Goal: Task Accomplishment & Management: Complete application form

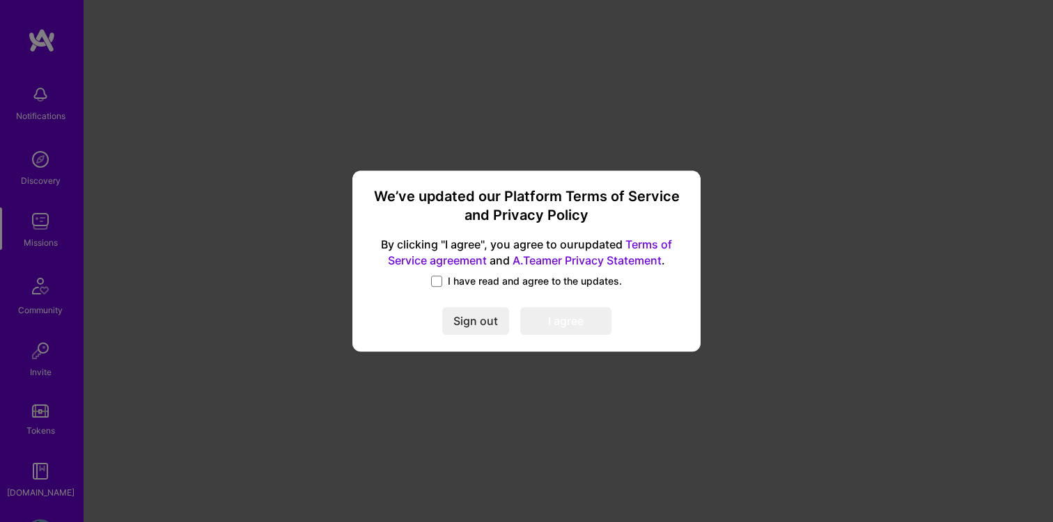
click at [436, 289] on div "I have read and agree to the updates." at bounding box center [526, 282] width 315 height 16
click at [437, 284] on span at bounding box center [436, 281] width 11 height 11
click at [0, 0] on input "I have read and agree to the updates." at bounding box center [0, 0] width 0 height 0
click at [544, 322] on button "I agree" at bounding box center [565, 321] width 91 height 28
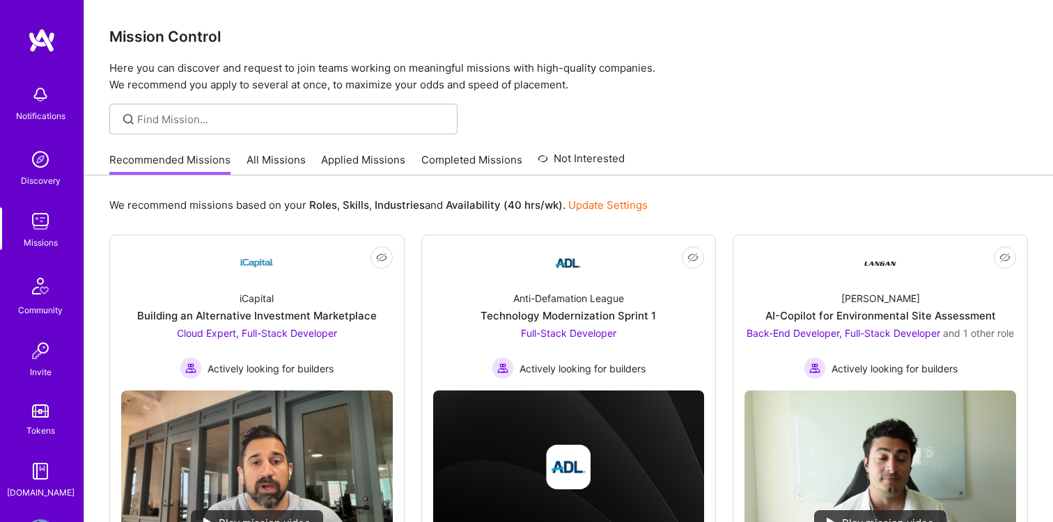
click at [27, 93] on img at bounding box center [40, 95] width 28 height 28
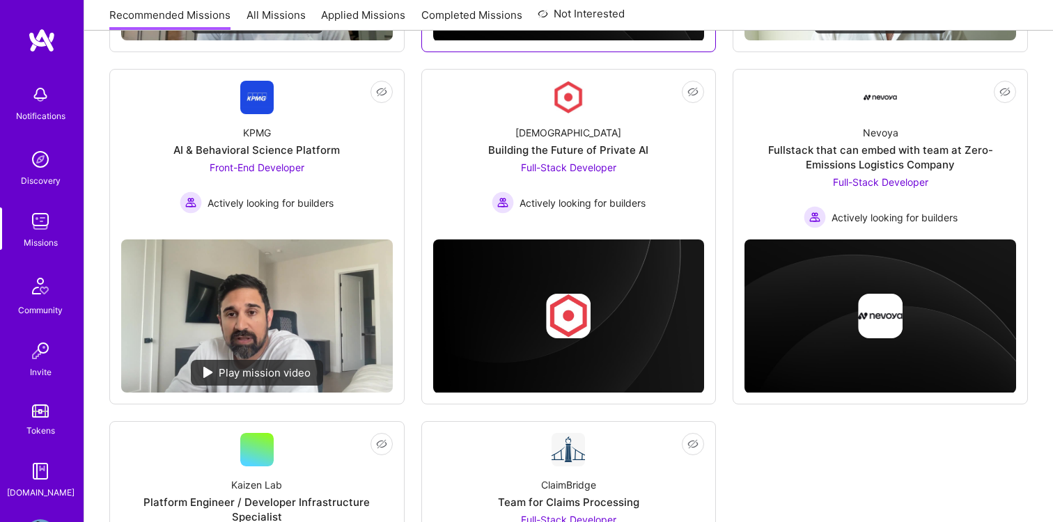
scroll to position [502, 0]
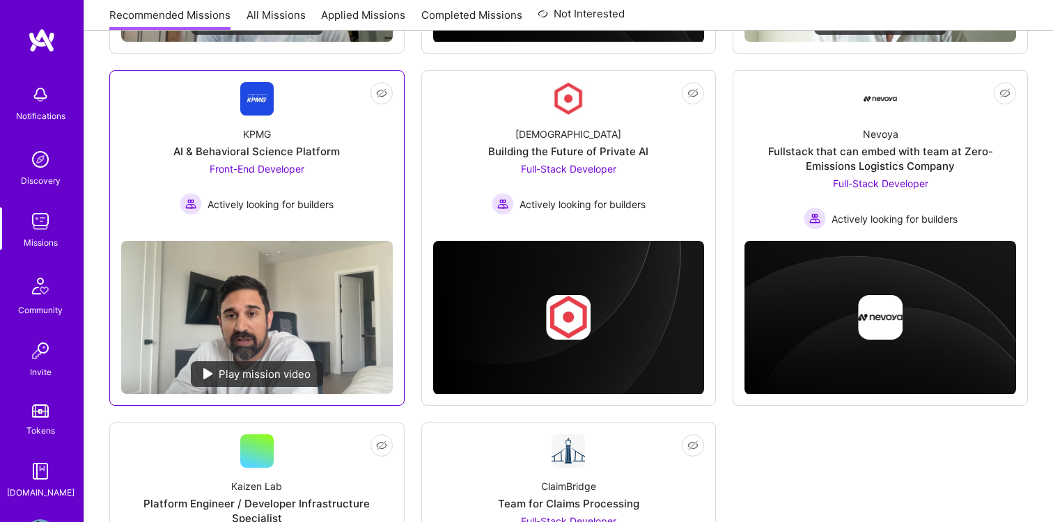
click at [255, 111] on img at bounding box center [256, 98] width 33 height 33
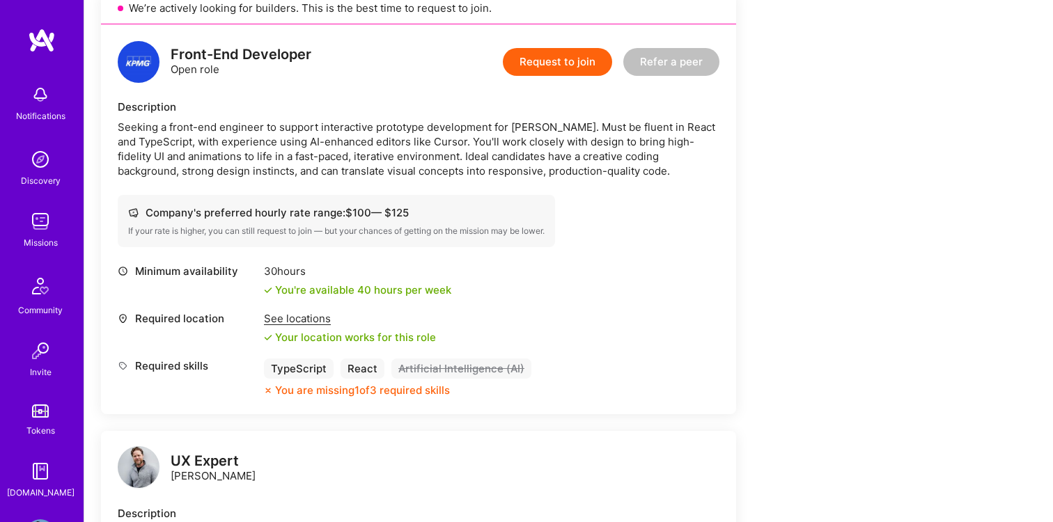
scroll to position [330, 0]
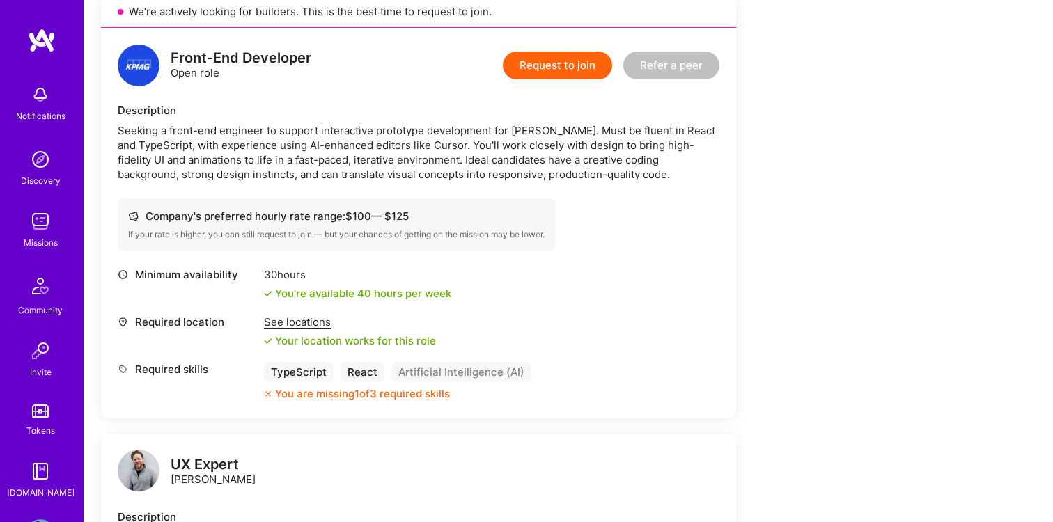
click at [582, 63] on button "Request to join" at bounding box center [557, 66] width 109 height 28
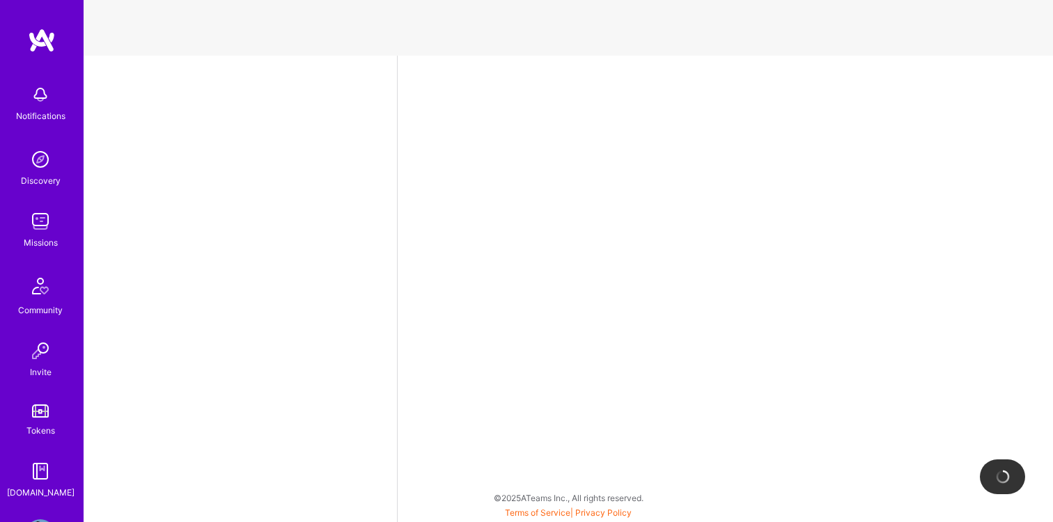
select select "US"
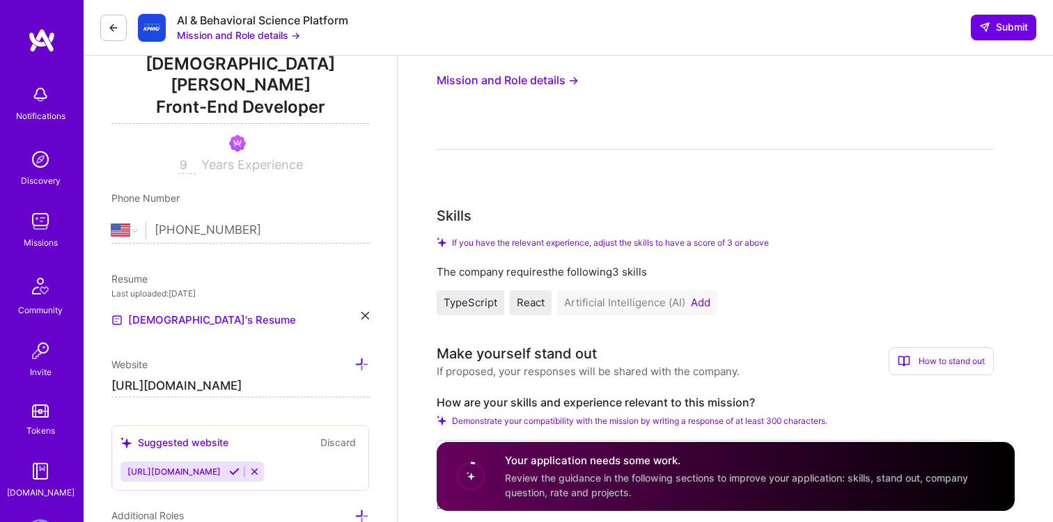
scroll to position [198, 0]
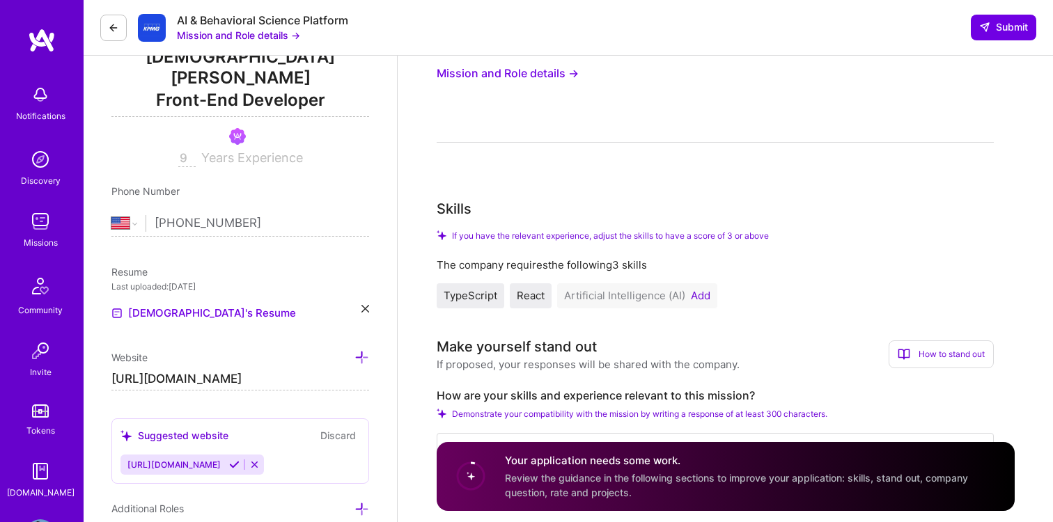
click at [695, 297] on button "Add" at bounding box center [701, 295] width 20 height 11
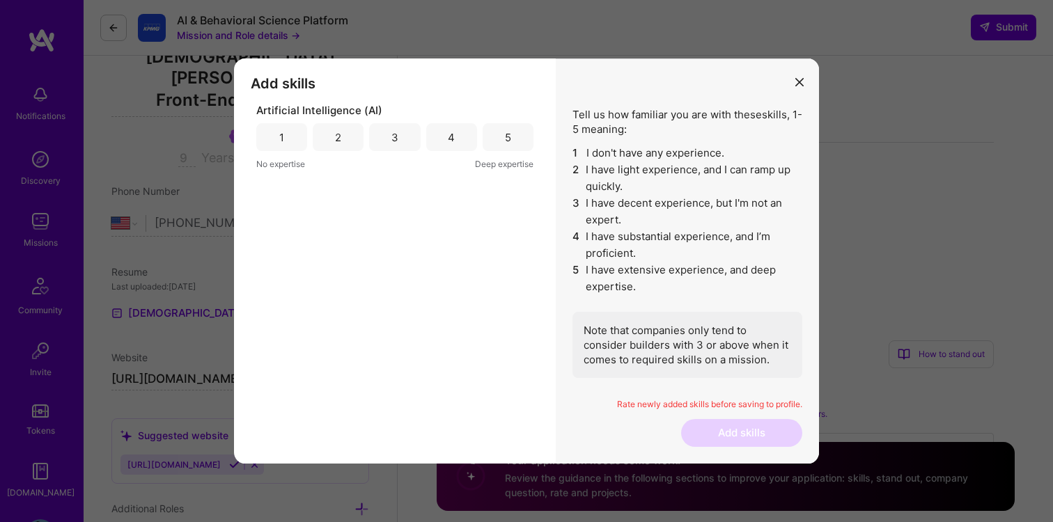
click at [455, 137] on div "4" at bounding box center [451, 137] width 51 height 28
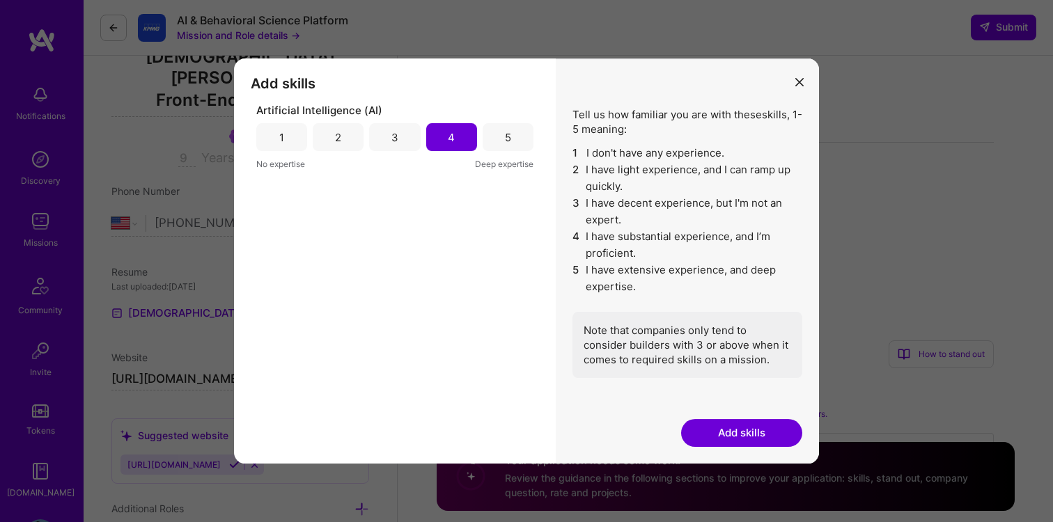
click at [726, 429] on button "Add skills" at bounding box center [741, 433] width 121 height 28
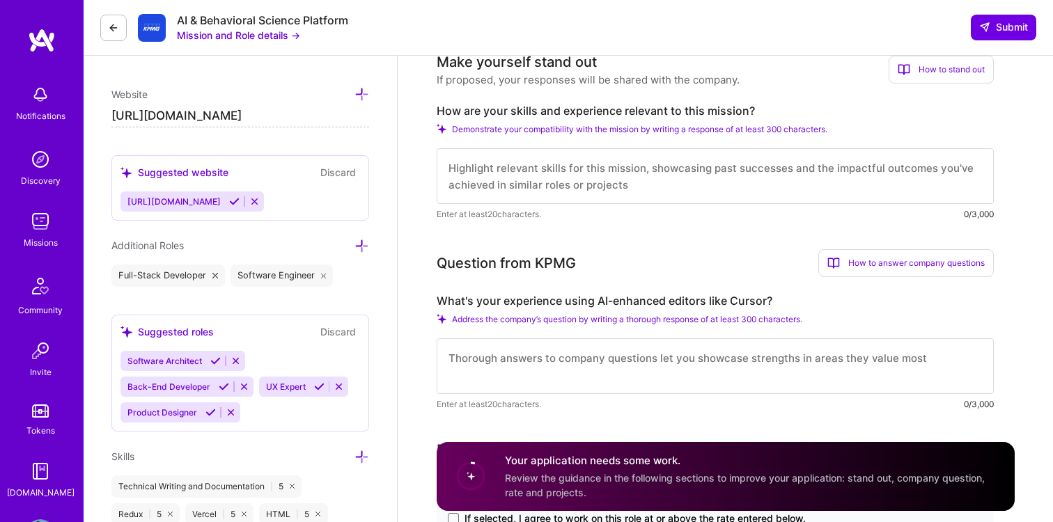
scroll to position [458, 0]
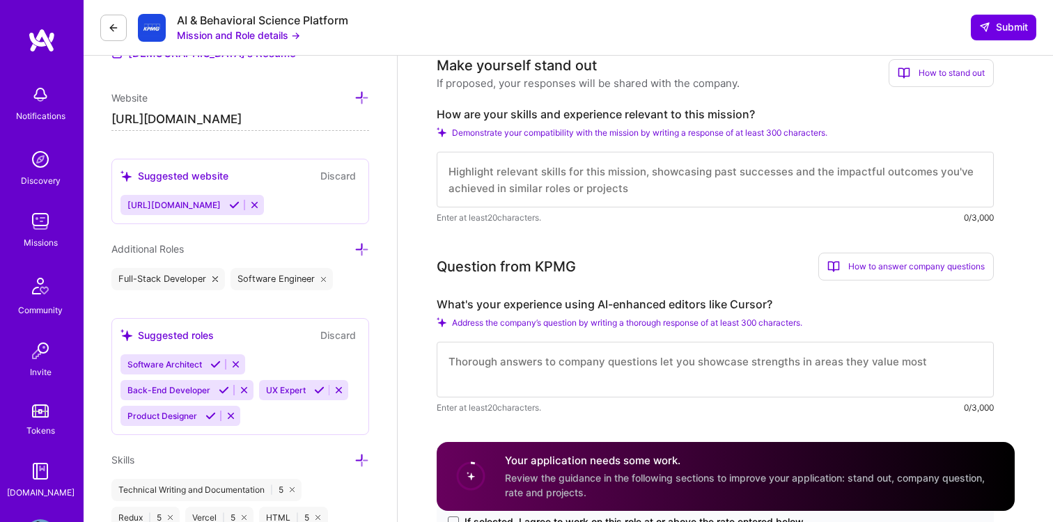
click at [700, 187] on textarea at bounding box center [715, 180] width 557 height 56
click at [741, 185] on textarea "I've built multiple AI powered apps and I am always creating more to continuall…" at bounding box center [715, 180] width 557 height 56
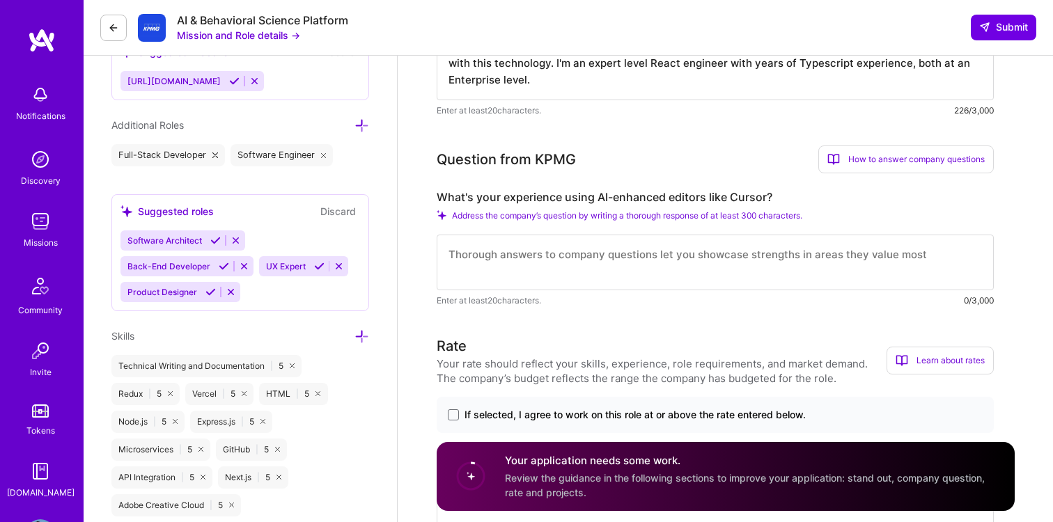
scroll to position [582, 0]
type textarea "I've built multiple AI powered apps and I am always creating more to continuall…"
click at [725, 277] on textarea at bounding box center [715, 262] width 557 height 56
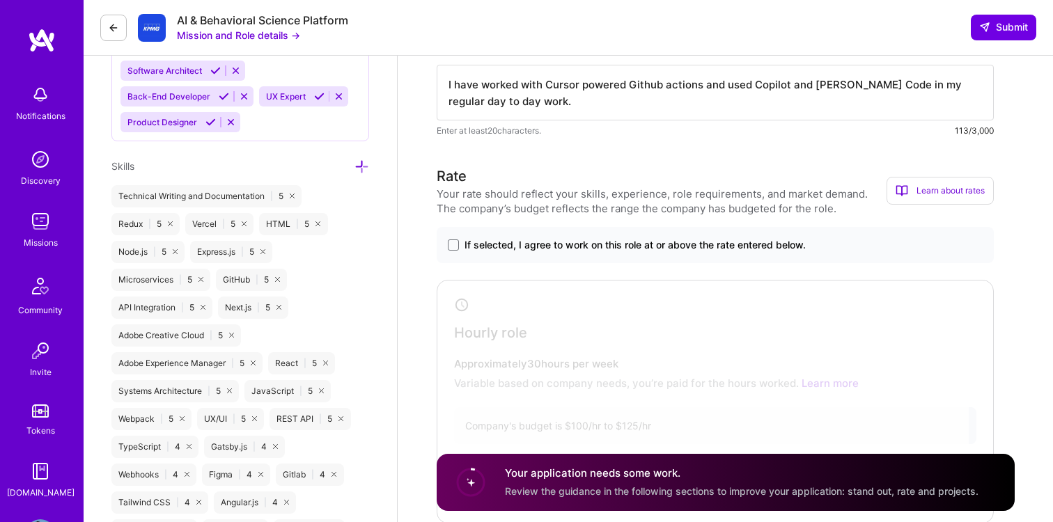
scroll to position [753, 0]
type textarea "I have worked with Cursor powered Github actions and used Copilot and [PERSON_N…"
click at [449, 242] on span at bounding box center [453, 243] width 11 height 11
click at [0, 0] on input "If selected, I agree to work on this role at or above the rate entered below." at bounding box center [0, 0] width 0 height 0
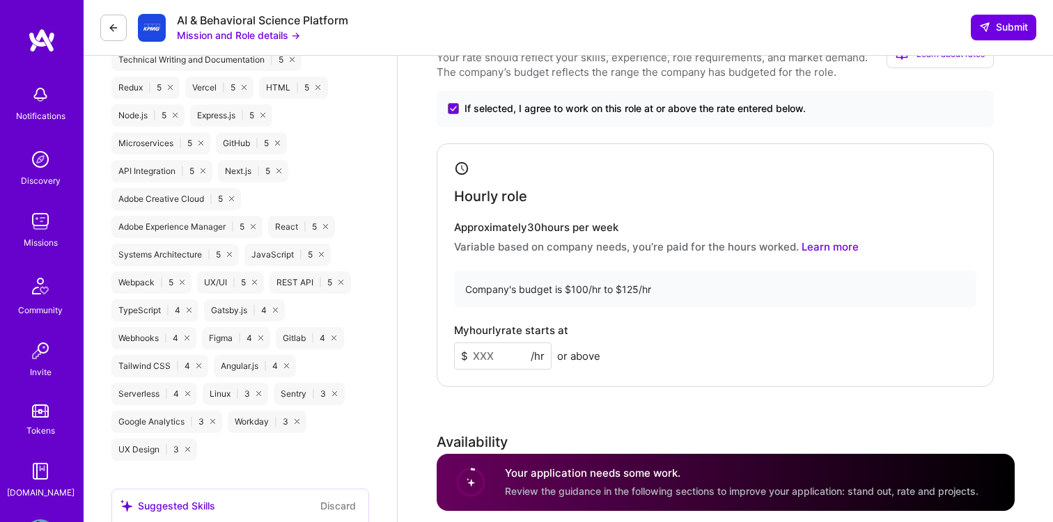
scroll to position [890, 0]
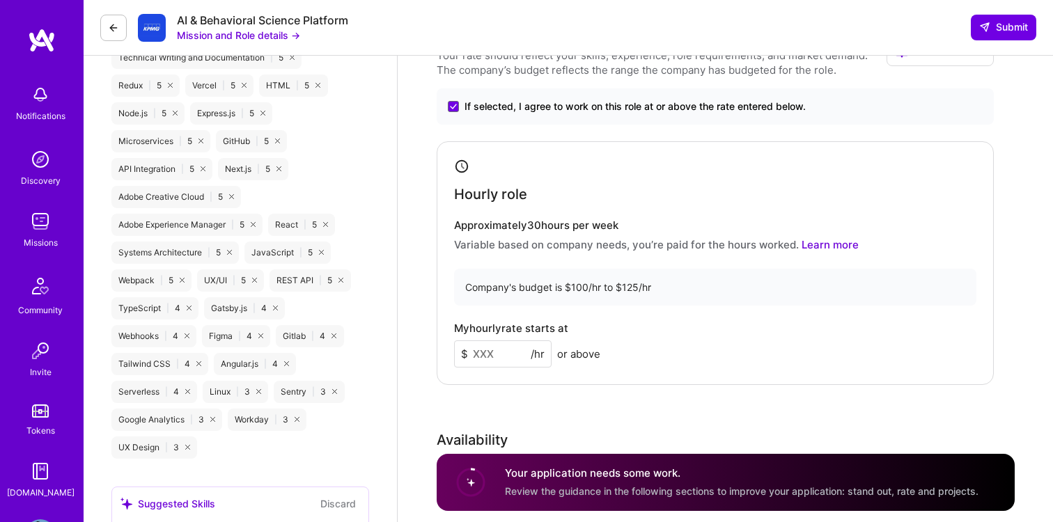
click at [488, 354] on input at bounding box center [503, 354] width 98 height 27
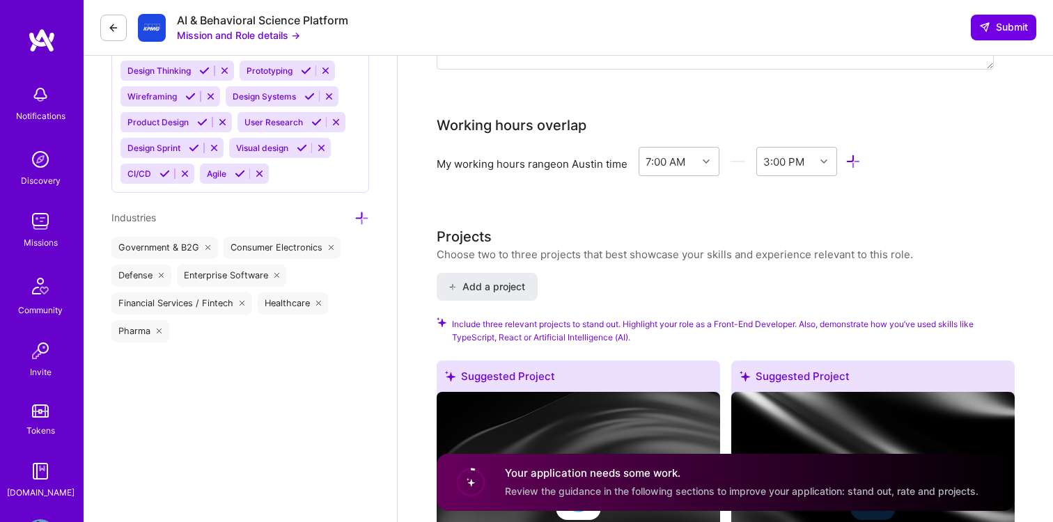
scroll to position [1433, 0]
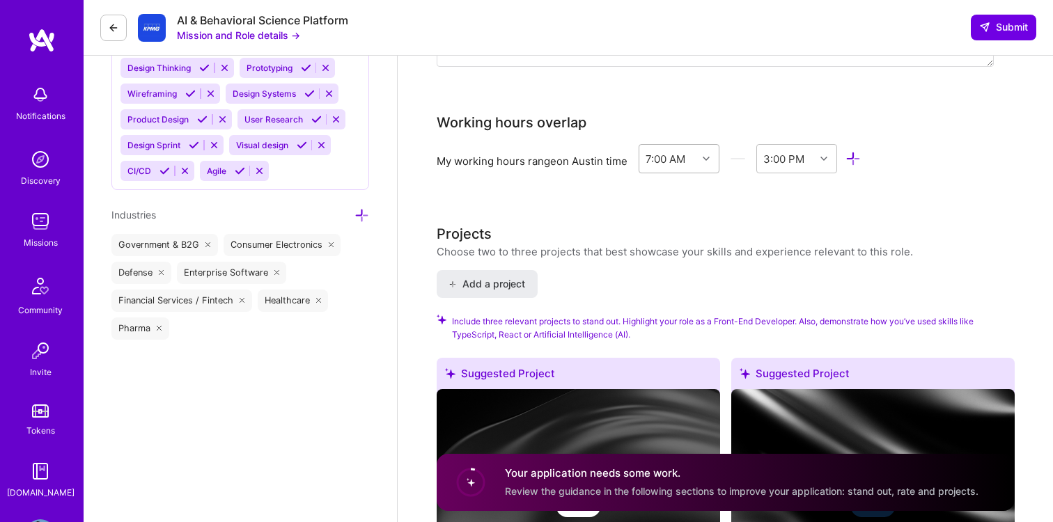
type input "125"
click at [690, 155] on div "7:00 AM" at bounding box center [668, 159] width 59 height 28
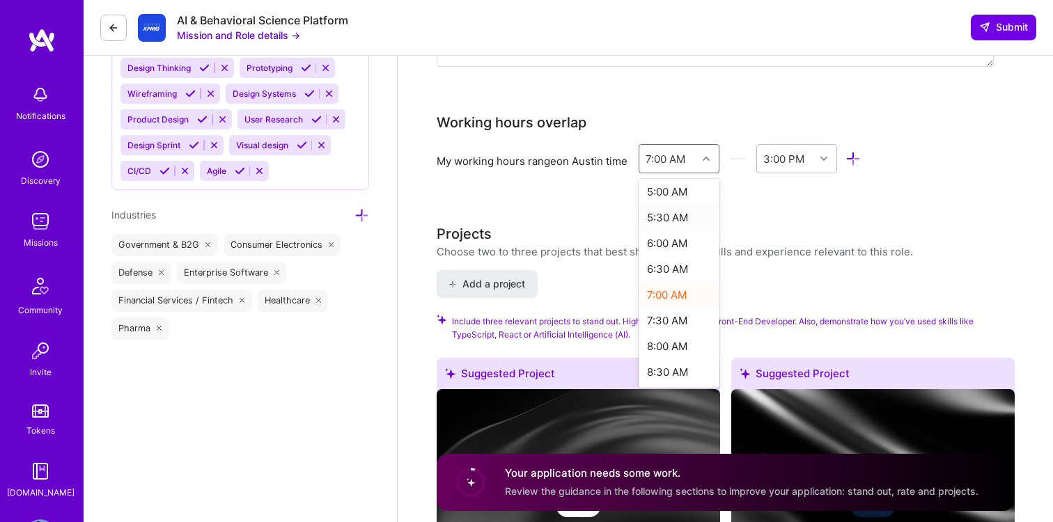
scroll to position [262, 0]
click at [678, 347] on div "8:00 AM" at bounding box center [679, 345] width 81 height 26
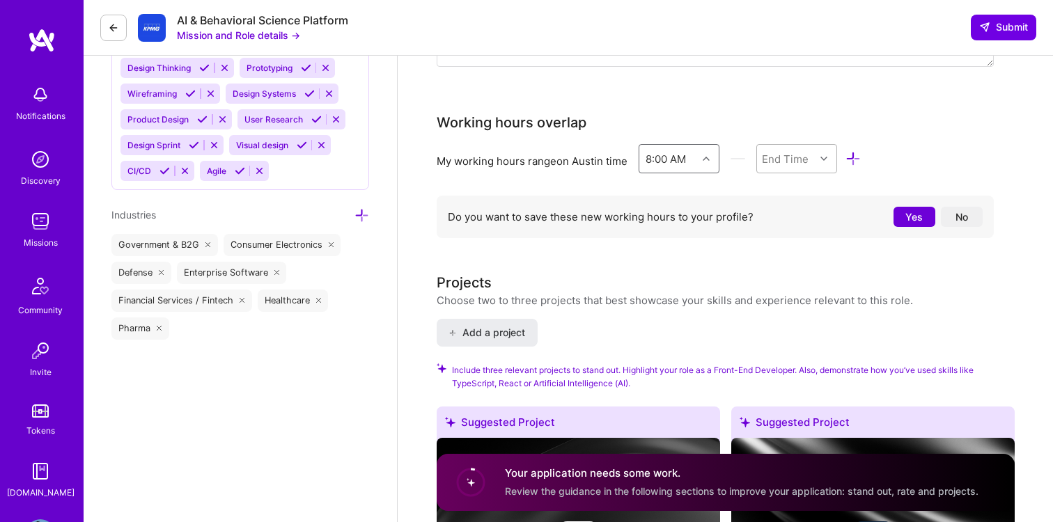
click at [798, 159] on div "End Time" at bounding box center [785, 158] width 47 height 15
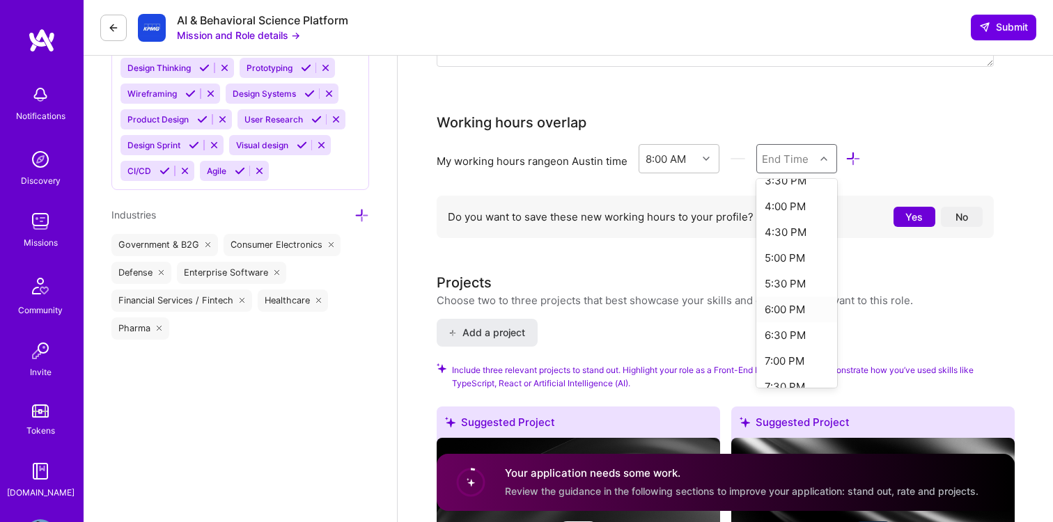
click at [782, 306] on div "6:00 PM" at bounding box center [796, 310] width 81 height 26
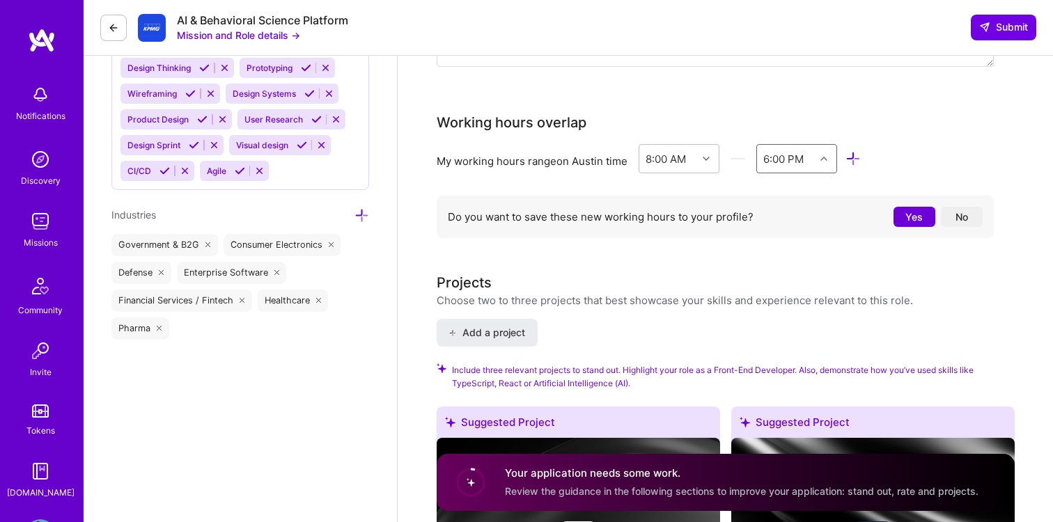
click at [968, 217] on button "No" at bounding box center [962, 217] width 42 height 20
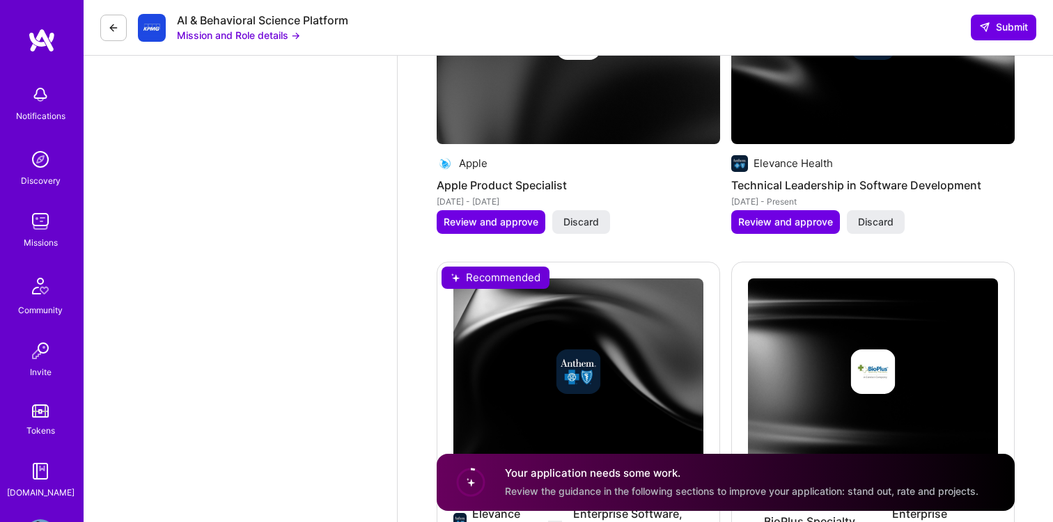
scroll to position [1893, 0]
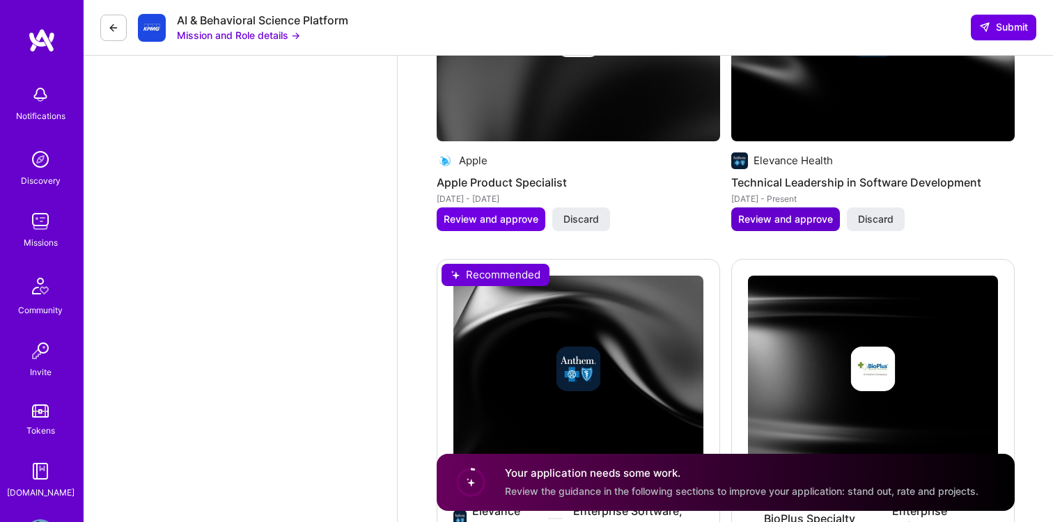
click at [756, 221] on span "Review and approve" at bounding box center [785, 219] width 95 height 14
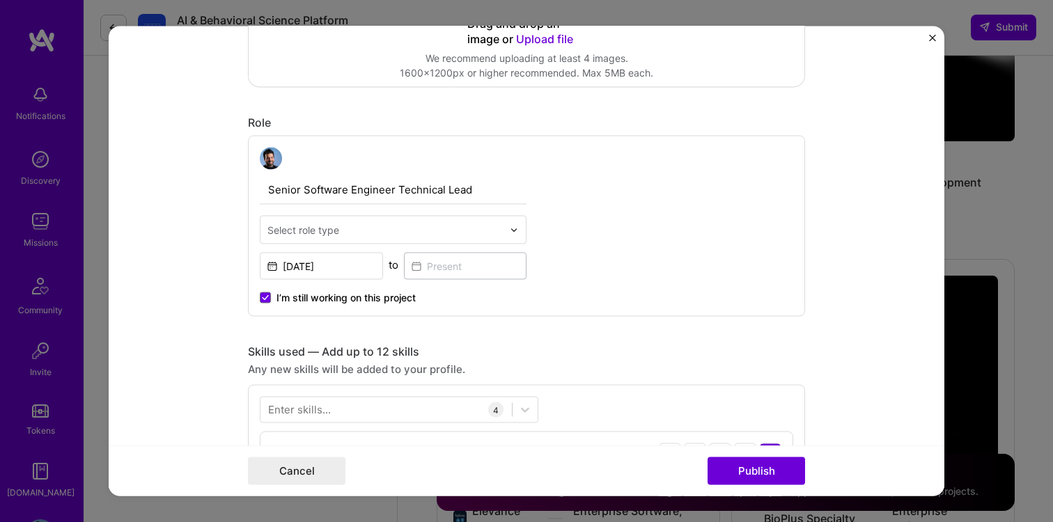
scroll to position [379, 0]
click at [270, 459] on button "Cancel" at bounding box center [297, 472] width 98 height 28
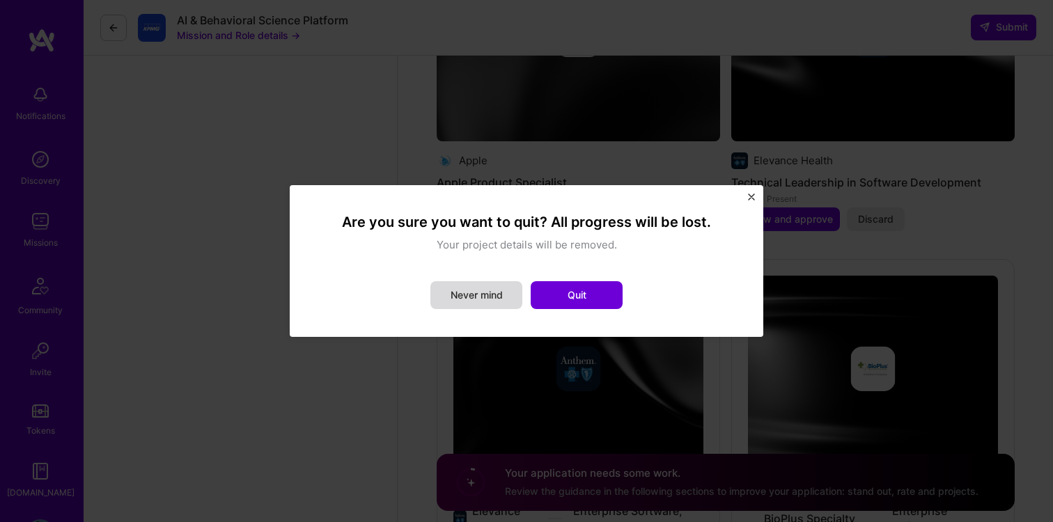
click at [504, 292] on button "Never mind" at bounding box center [476, 295] width 92 height 28
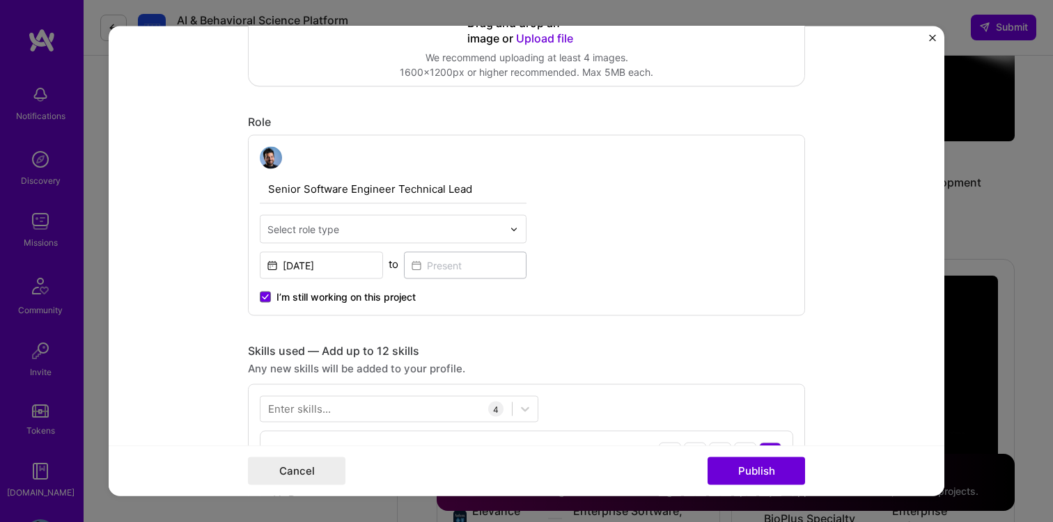
click at [929, 36] on img "Close" at bounding box center [932, 38] width 7 height 7
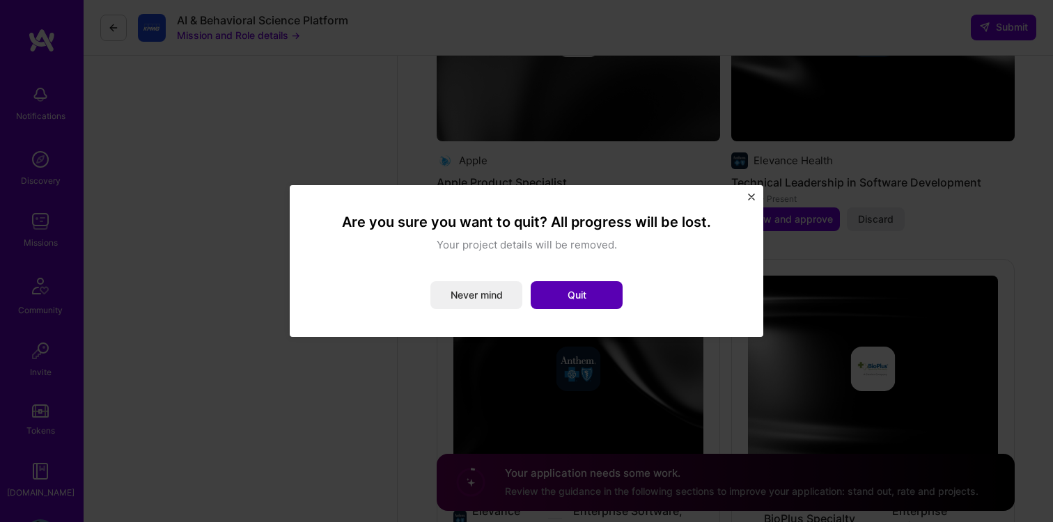
click at [605, 293] on button "Quit" at bounding box center [577, 295] width 92 height 28
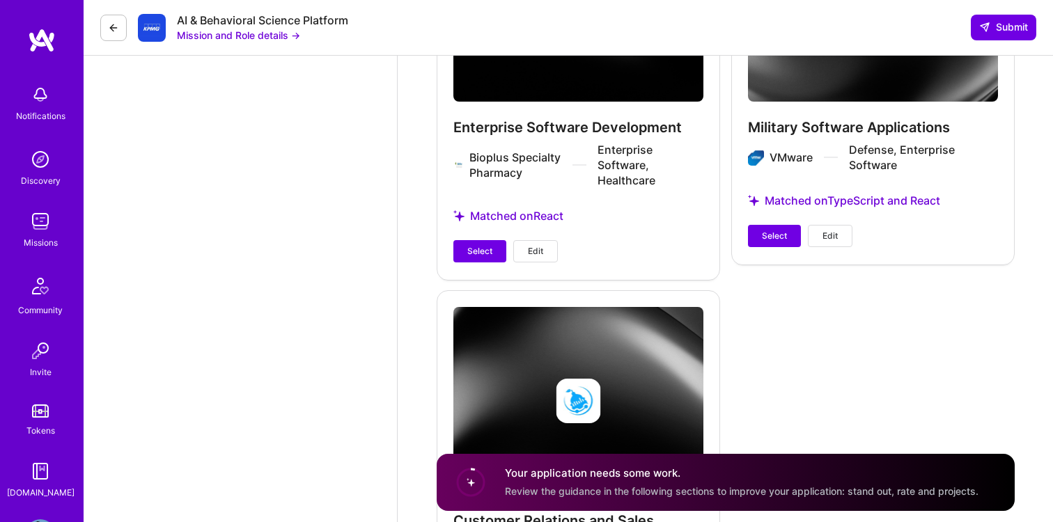
scroll to position [2816, 0]
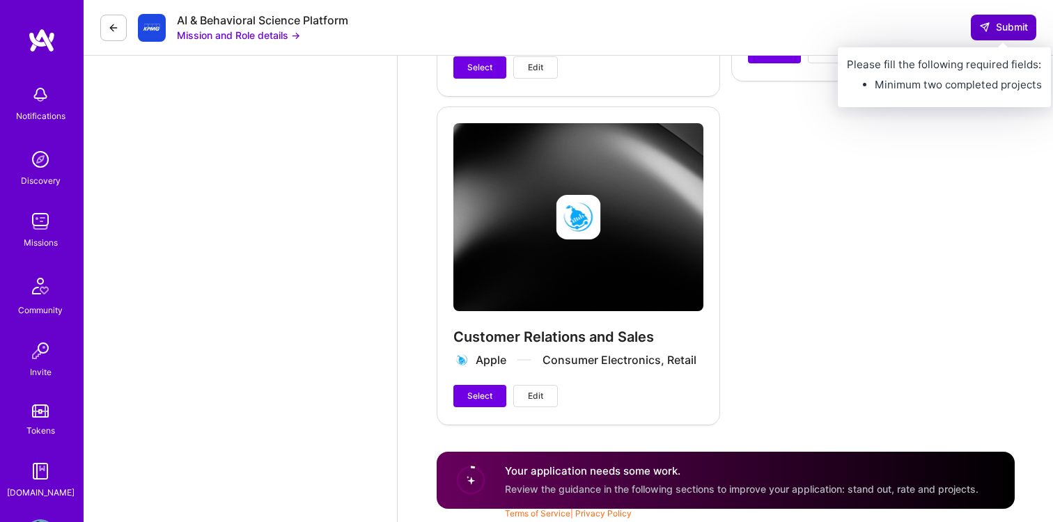
click at [998, 31] on span "Submit" at bounding box center [1003, 27] width 49 height 14
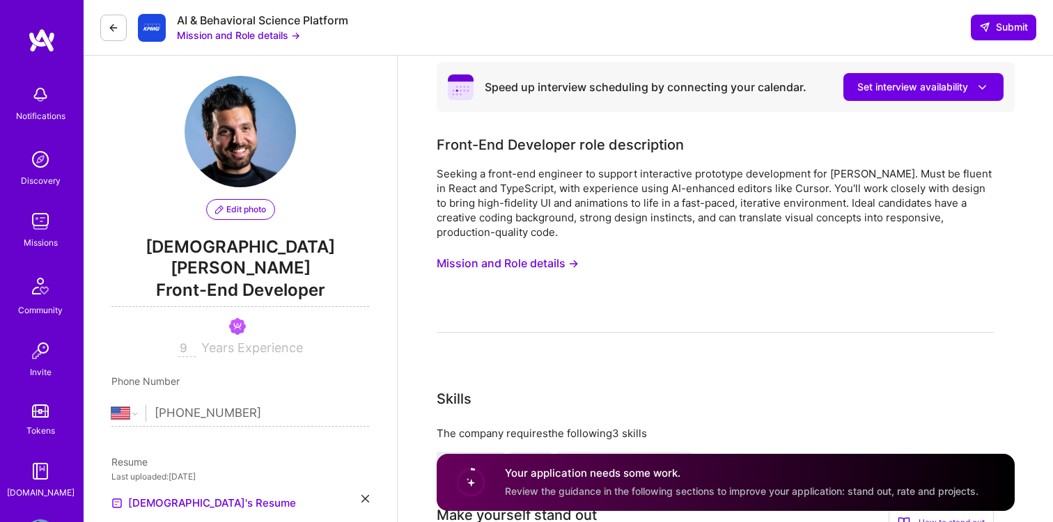
scroll to position [0, 0]
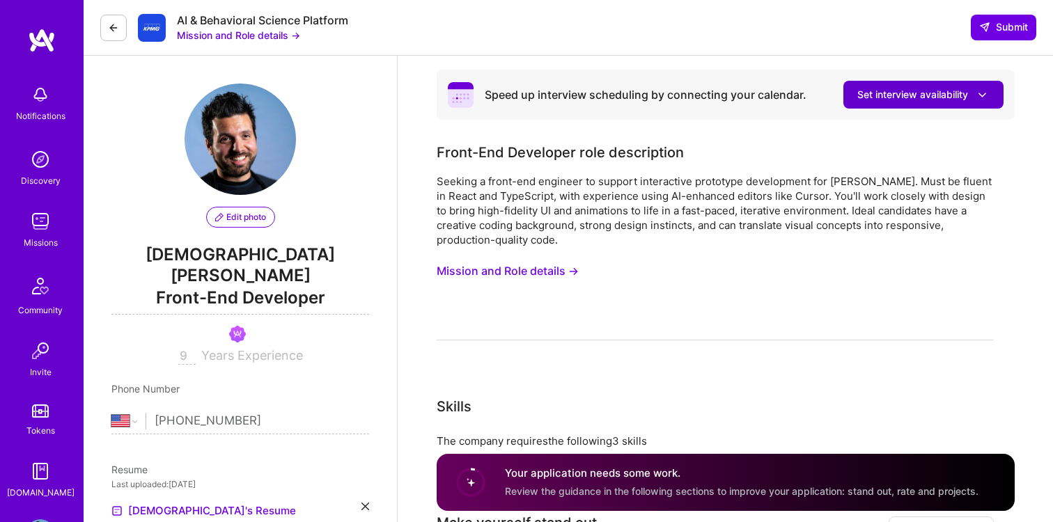
click at [900, 107] on button "Set interview availability" at bounding box center [924, 95] width 160 height 28
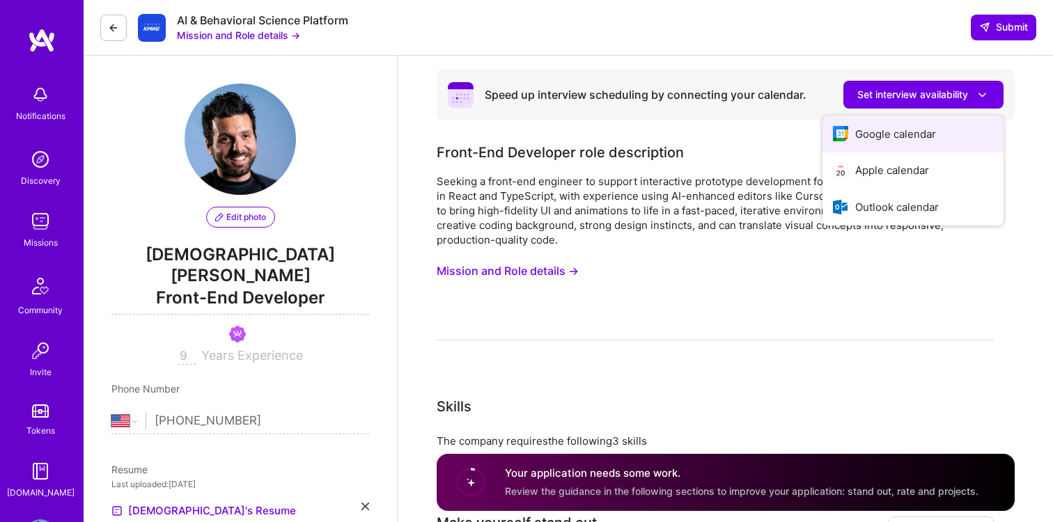
click at [896, 127] on button "Google calendar" at bounding box center [913, 134] width 181 height 37
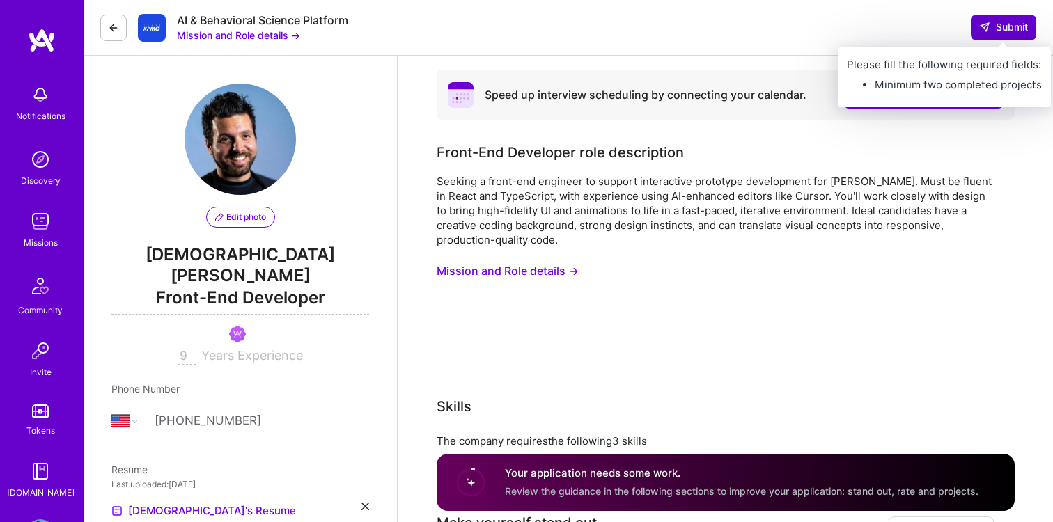
click at [990, 20] on button "Submit" at bounding box center [1003, 27] width 65 height 25
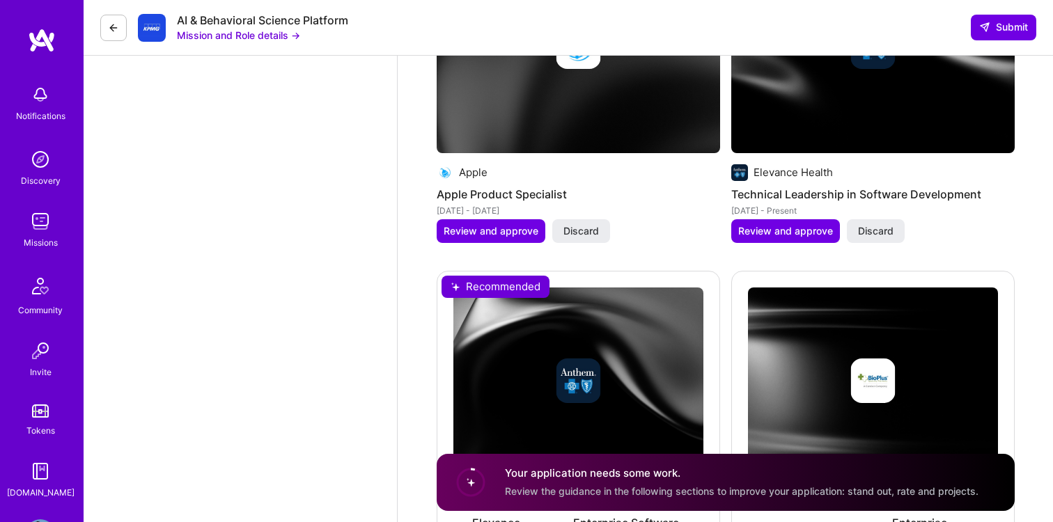
scroll to position [1880, 0]
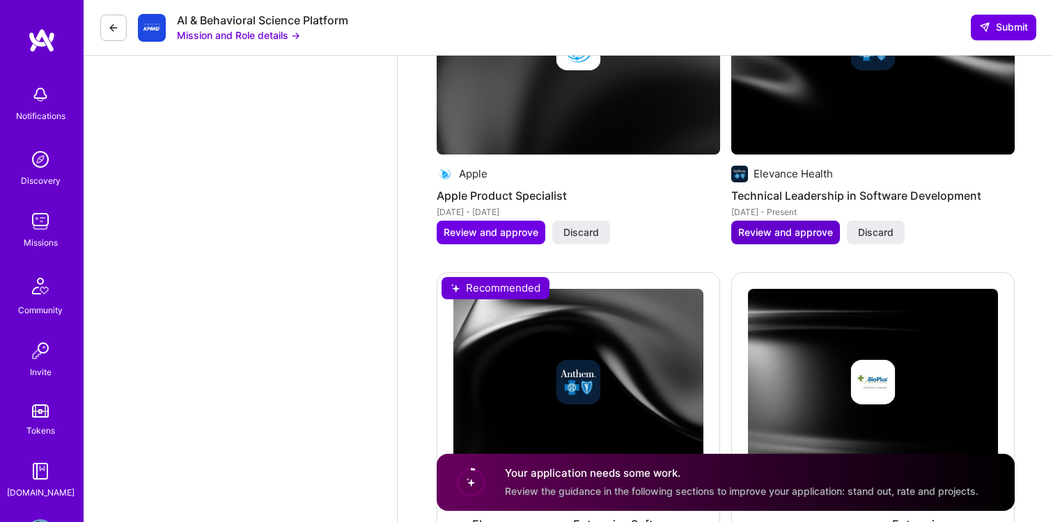
click at [800, 226] on span "Review and approve" at bounding box center [785, 233] width 95 height 14
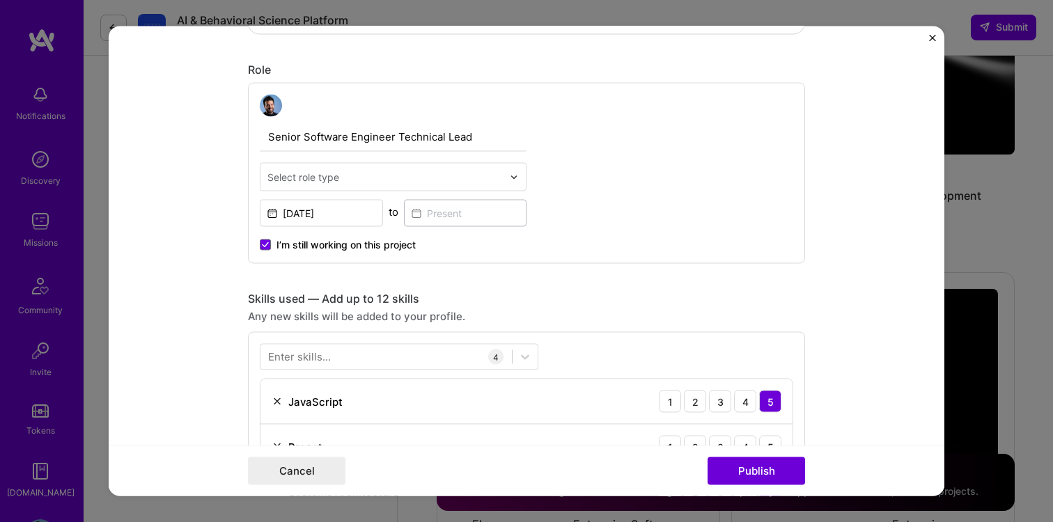
scroll to position [439, 0]
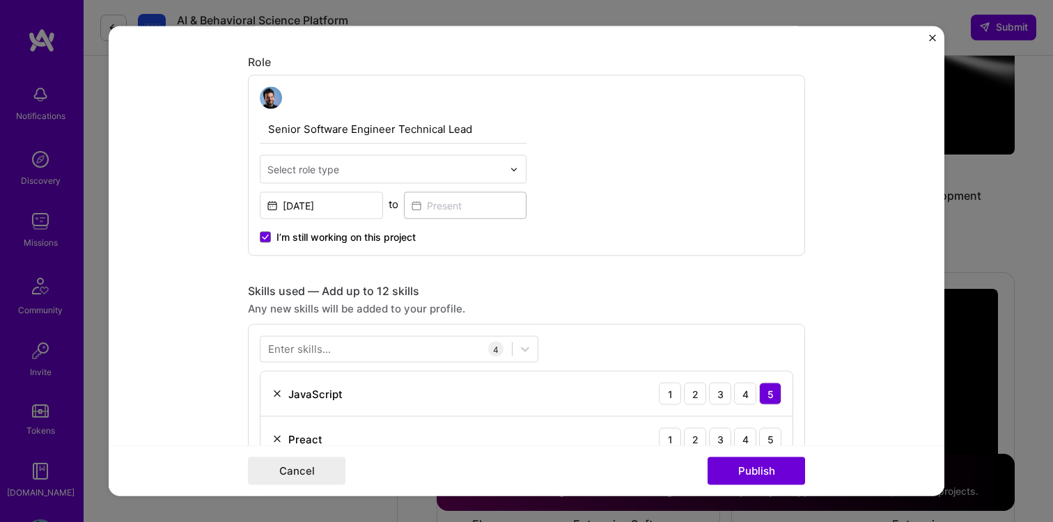
click at [456, 163] on input "text" at bounding box center [384, 169] width 235 height 15
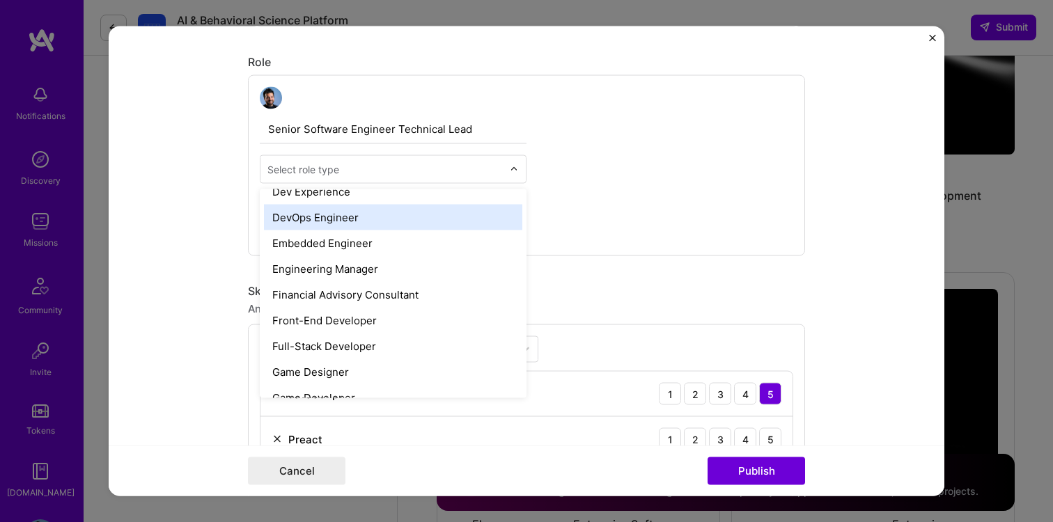
scroll to position [691, 0]
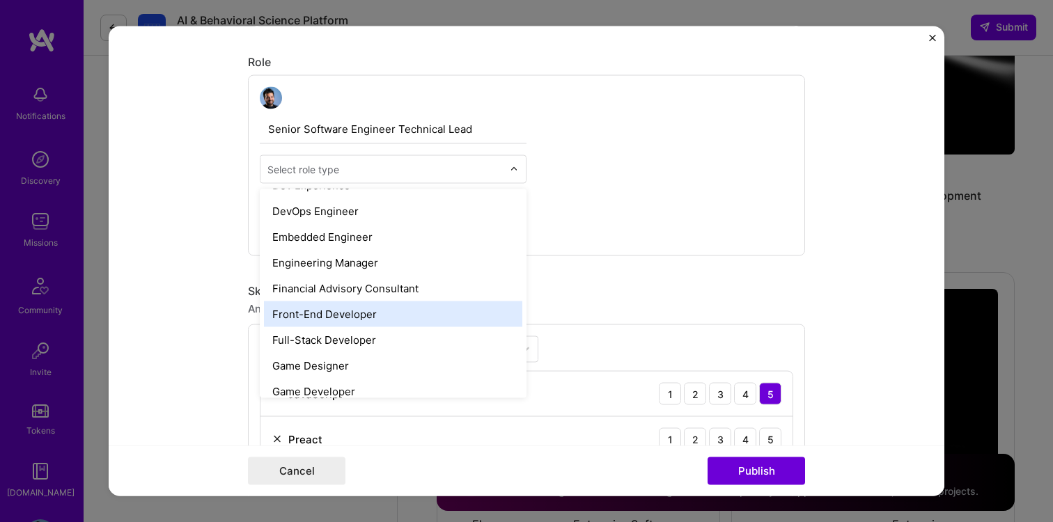
click at [431, 319] on div "Front-End Developer" at bounding box center [393, 315] width 258 height 26
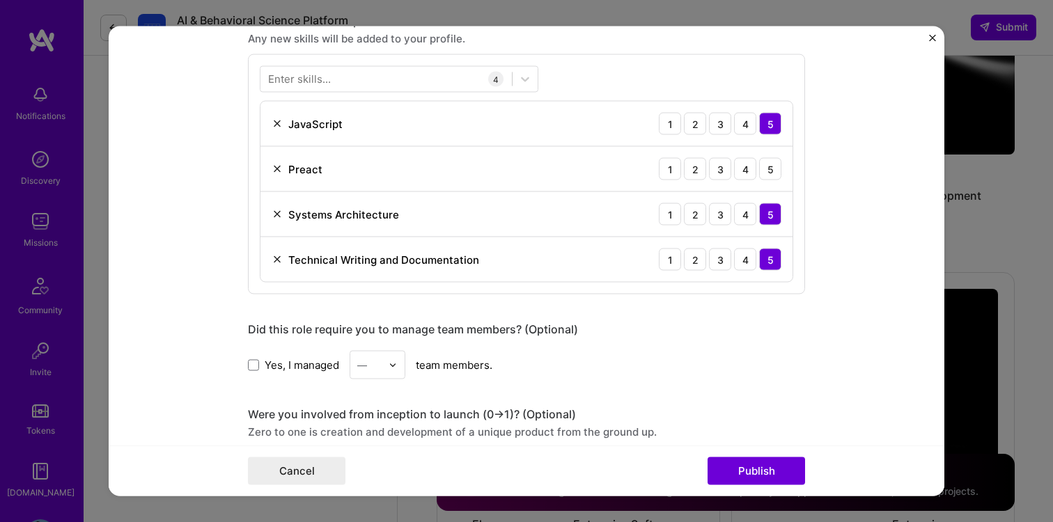
scroll to position [694, 0]
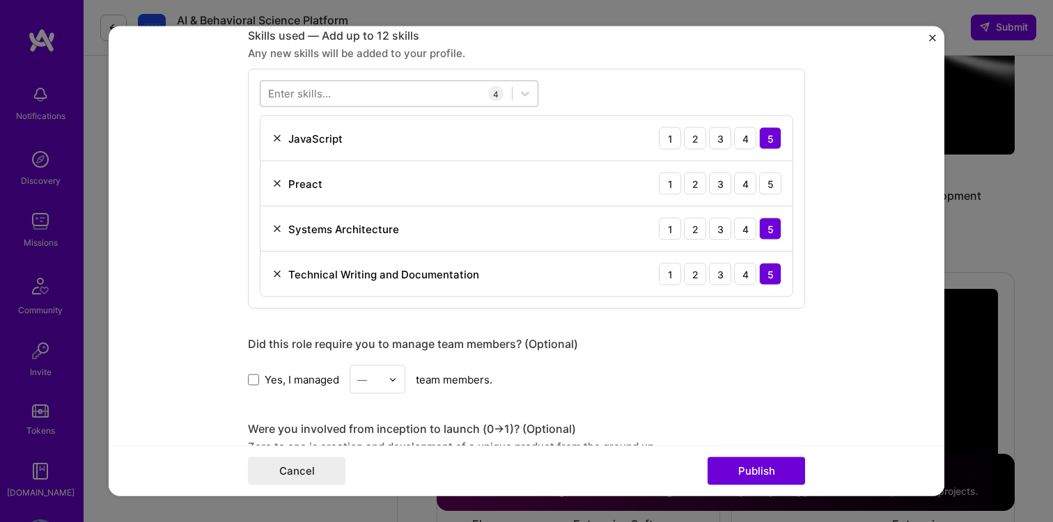
click at [339, 97] on div at bounding box center [386, 93] width 251 height 23
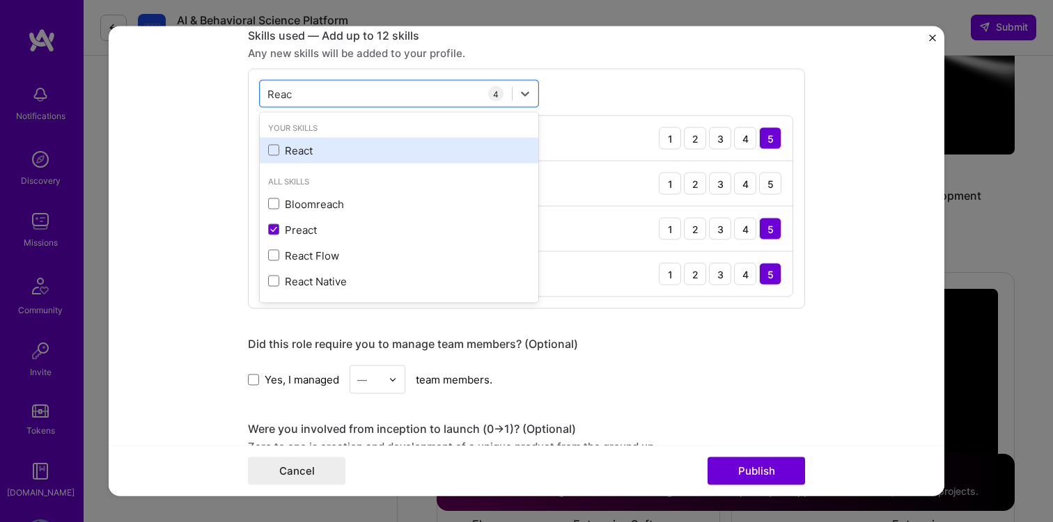
click at [271, 144] on div "React" at bounding box center [399, 150] width 262 height 15
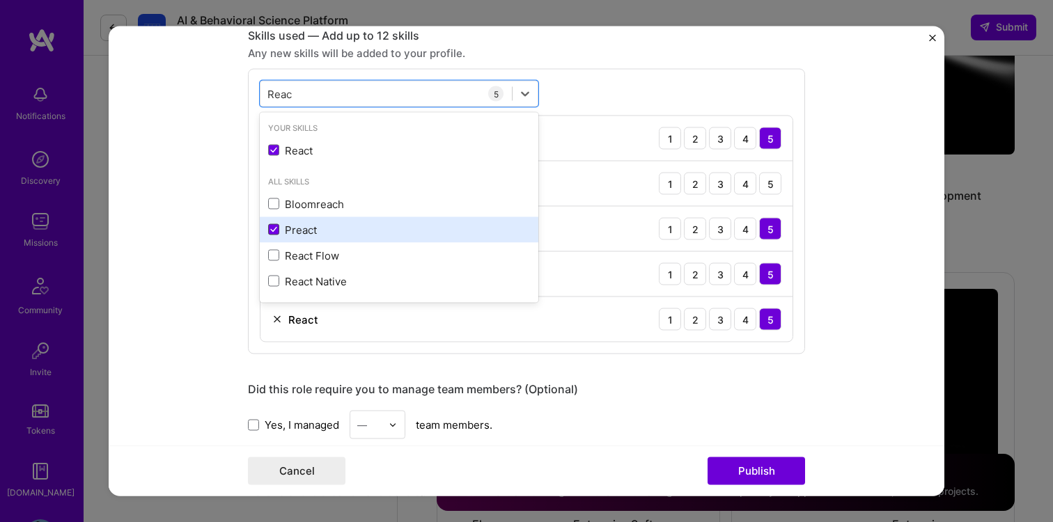
click at [275, 235] on span at bounding box center [273, 229] width 11 height 11
click at [0, 0] on input "checkbox" at bounding box center [0, 0] width 0 height 0
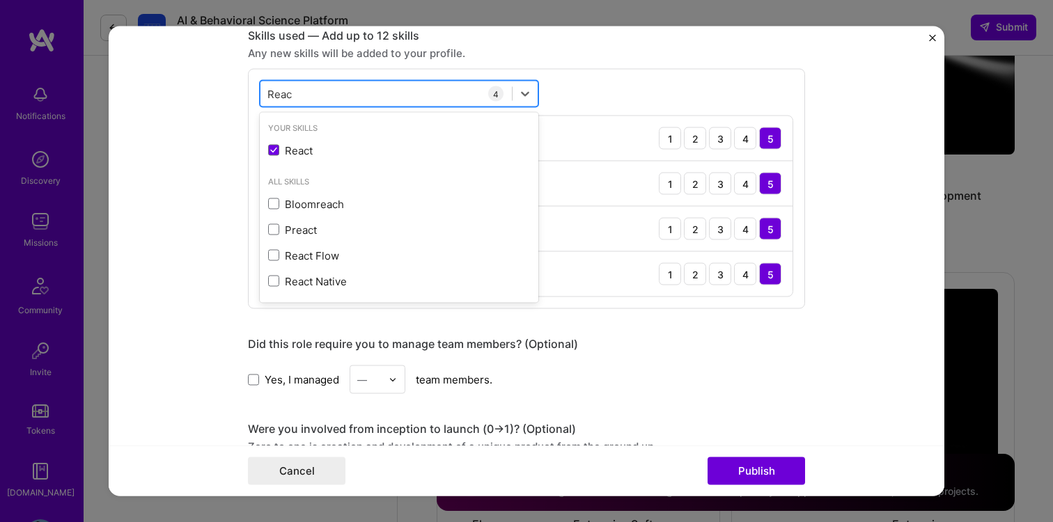
click at [334, 95] on div "Reac Reac" at bounding box center [386, 93] width 251 height 23
type input "R"
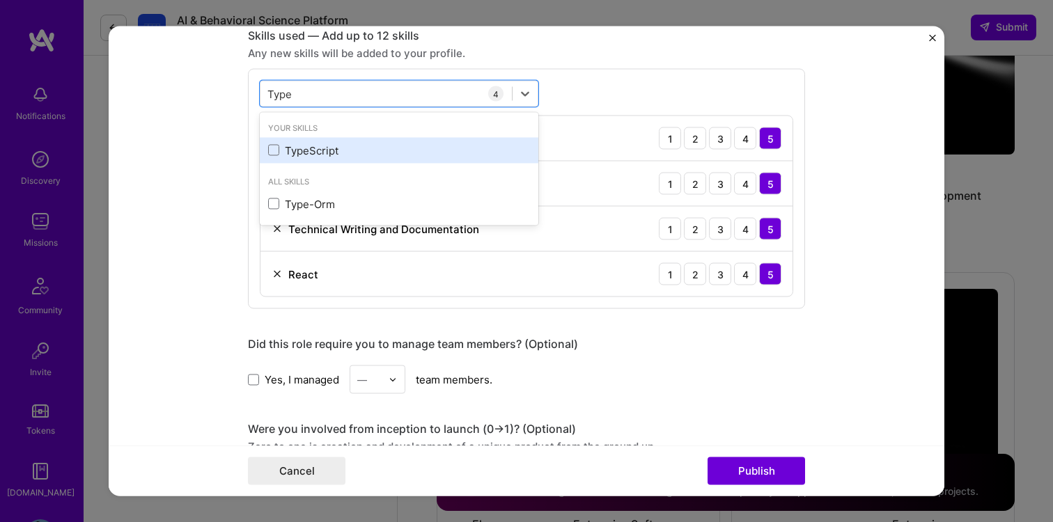
click at [265, 150] on div "TypeScript" at bounding box center [399, 150] width 279 height 26
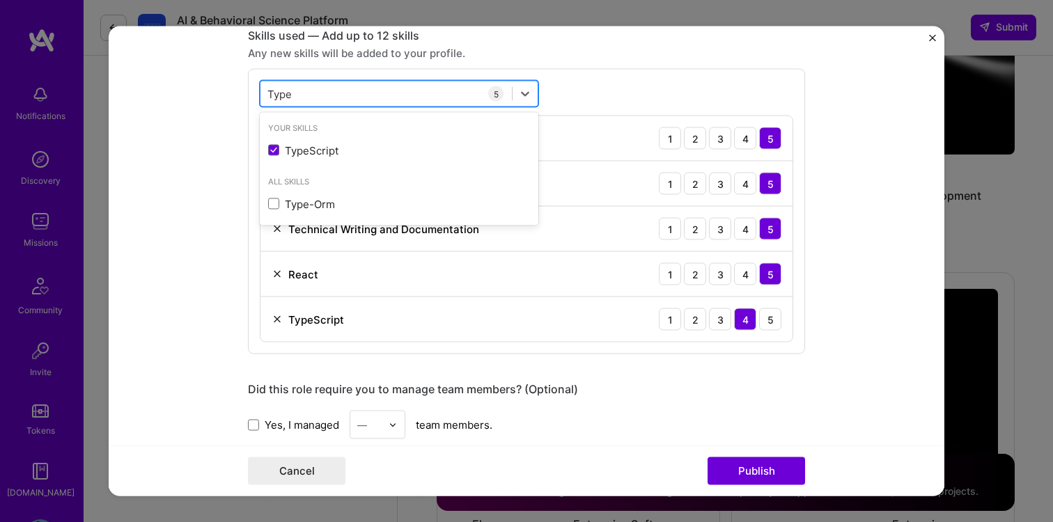
click at [318, 95] on div "Type Type" at bounding box center [386, 93] width 251 height 23
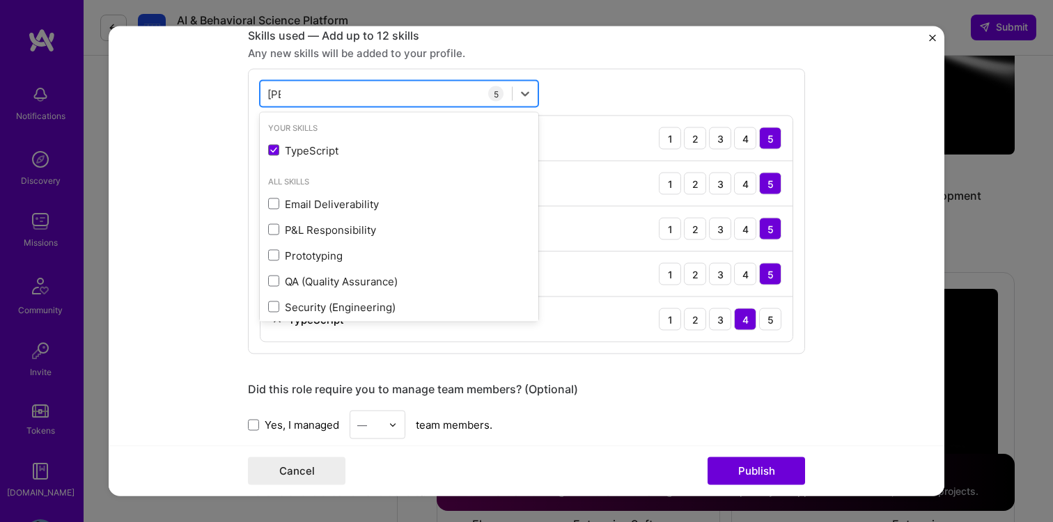
type input "T"
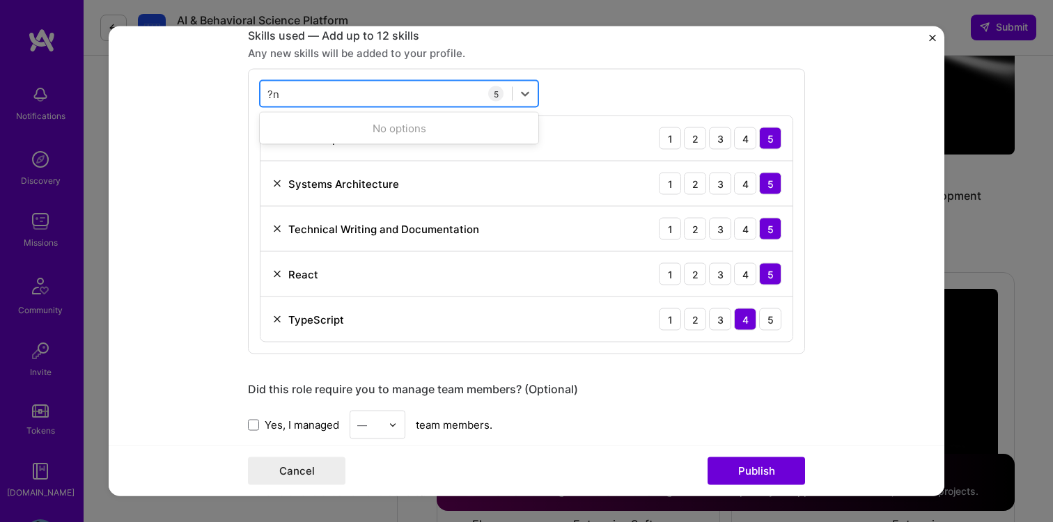
type input "?"
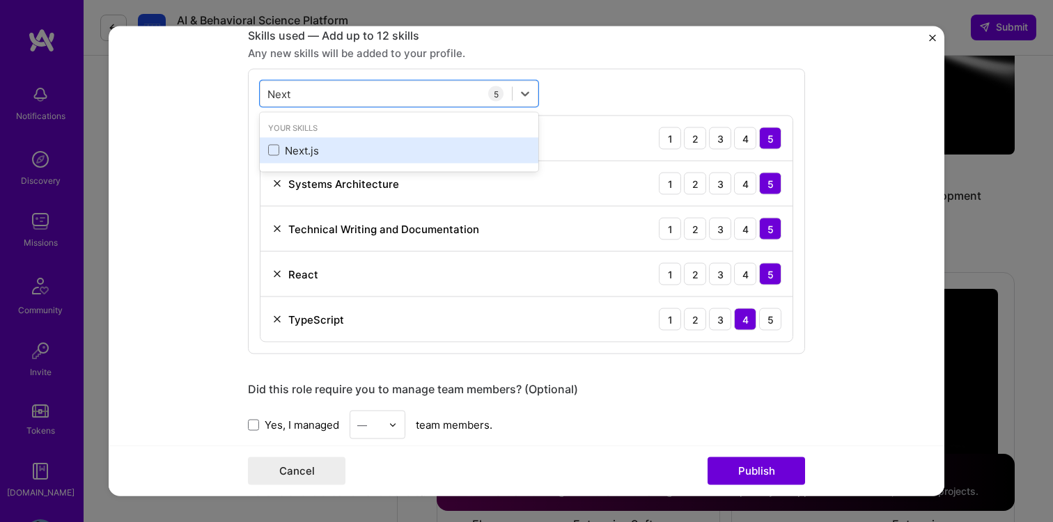
click at [265, 150] on div "Next.js" at bounding box center [399, 150] width 279 height 26
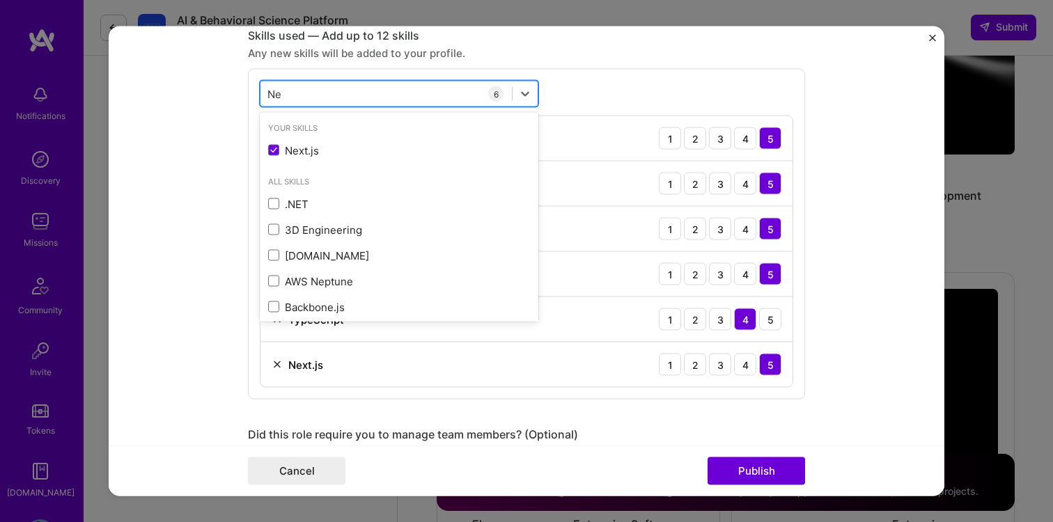
type input "N"
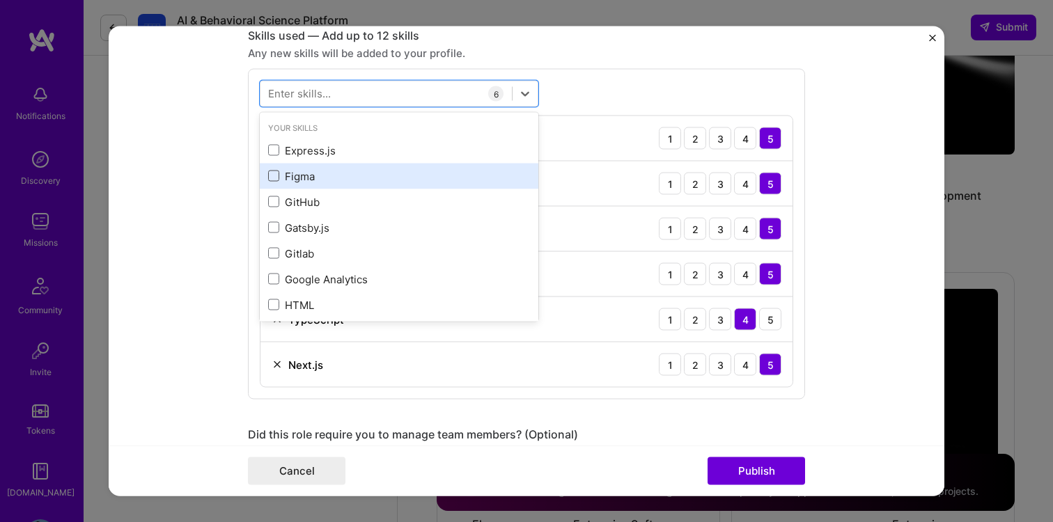
click at [272, 173] on span at bounding box center [273, 176] width 11 height 11
click at [0, 0] on input "checkbox" at bounding box center [0, 0] width 0 height 0
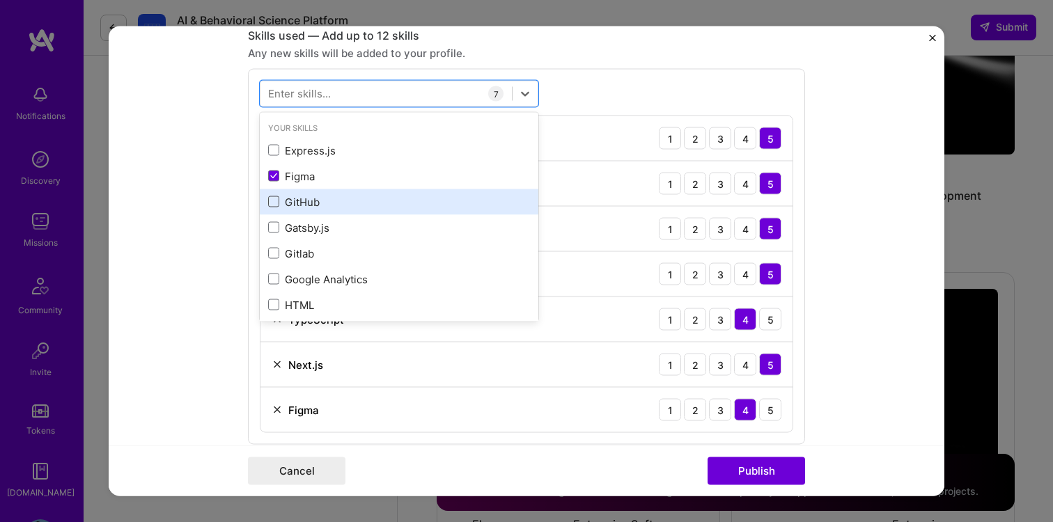
click at [271, 199] on span at bounding box center [273, 201] width 11 height 11
click at [0, 0] on input "checkbox" at bounding box center [0, 0] width 0 height 0
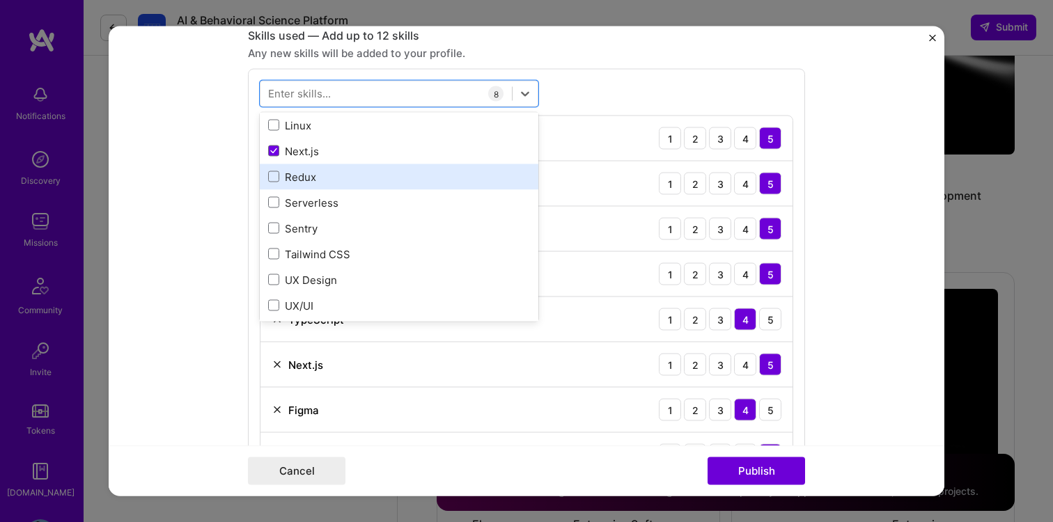
click at [295, 177] on div "Redux" at bounding box center [399, 176] width 262 height 15
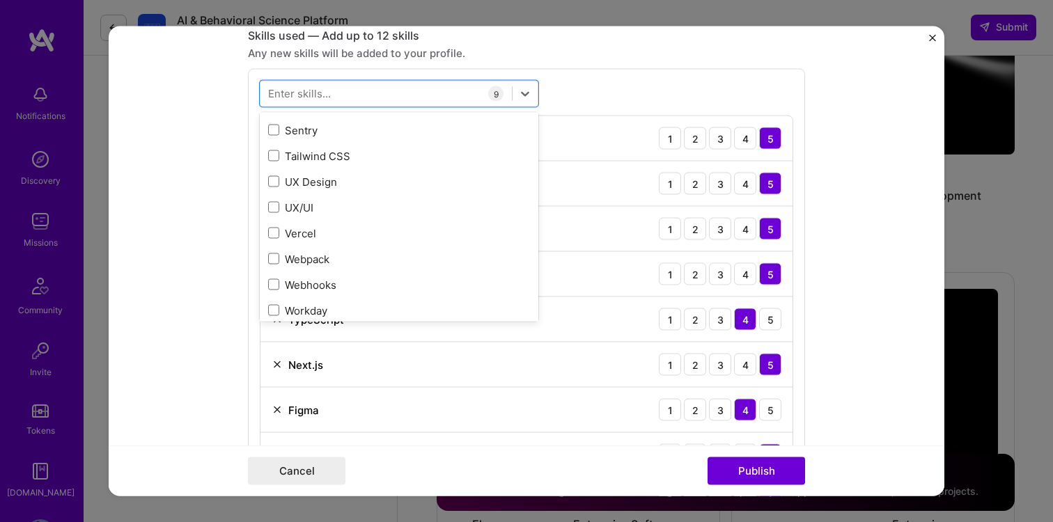
scroll to position [304, 0]
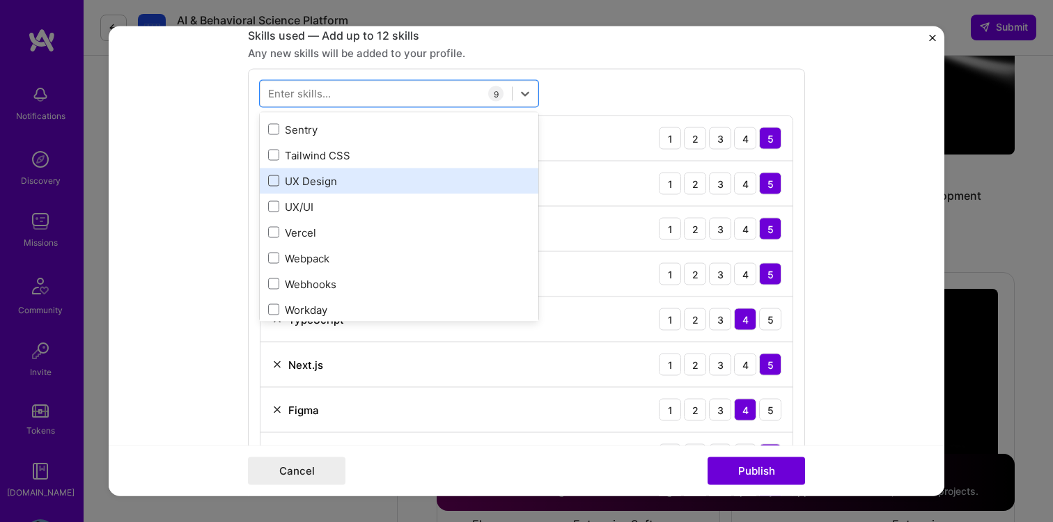
click at [278, 182] on span at bounding box center [273, 181] width 11 height 11
click at [0, 0] on input "checkbox" at bounding box center [0, 0] width 0 height 0
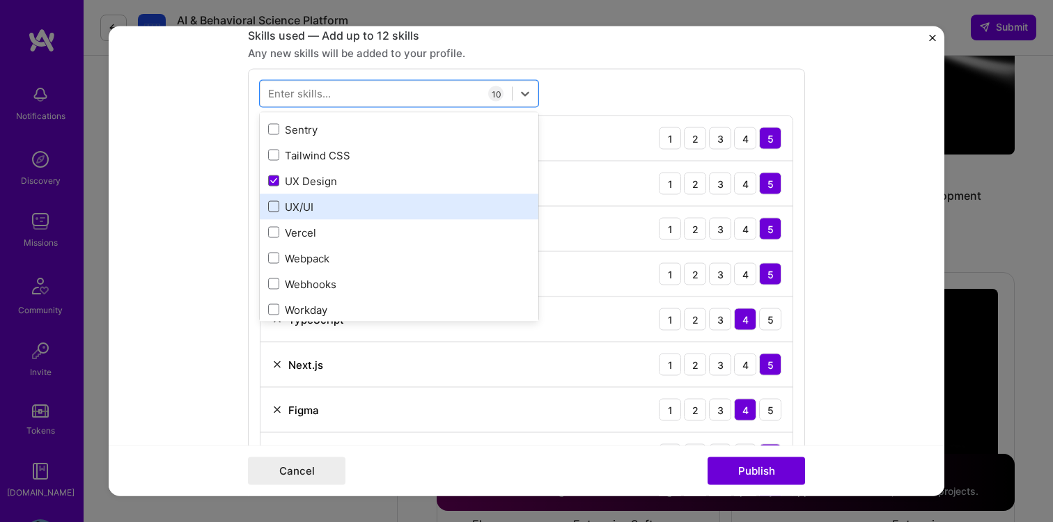
click at [272, 210] on span at bounding box center [273, 206] width 11 height 11
click at [0, 0] on input "checkbox" at bounding box center [0, 0] width 0 height 0
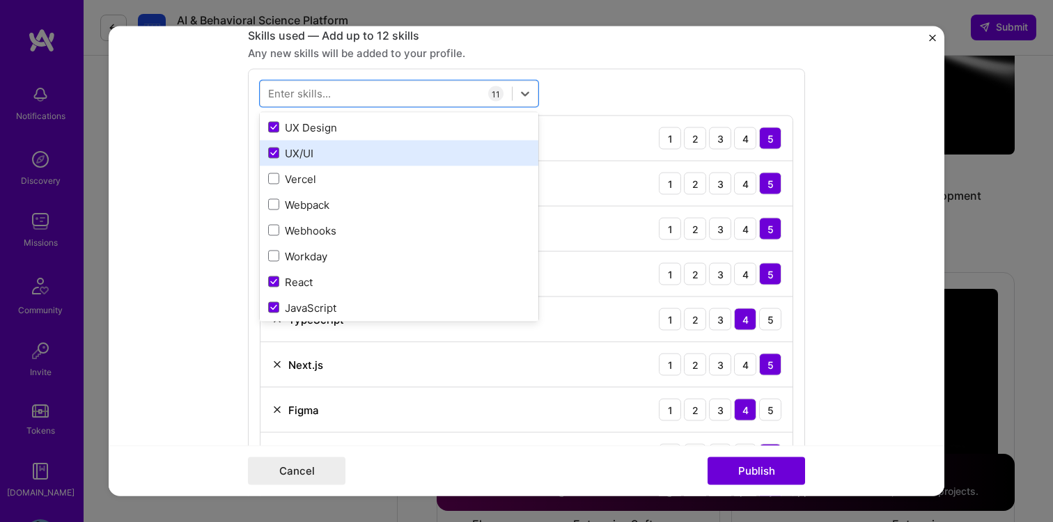
scroll to position [365, 0]
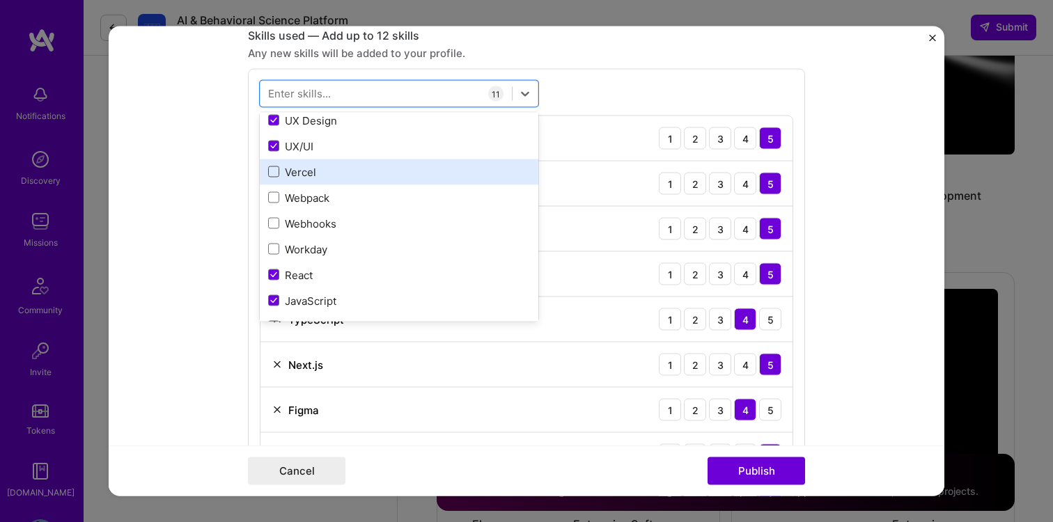
click at [277, 175] on span at bounding box center [273, 171] width 11 height 11
click at [0, 0] on input "checkbox" at bounding box center [0, 0] width 0 height 0
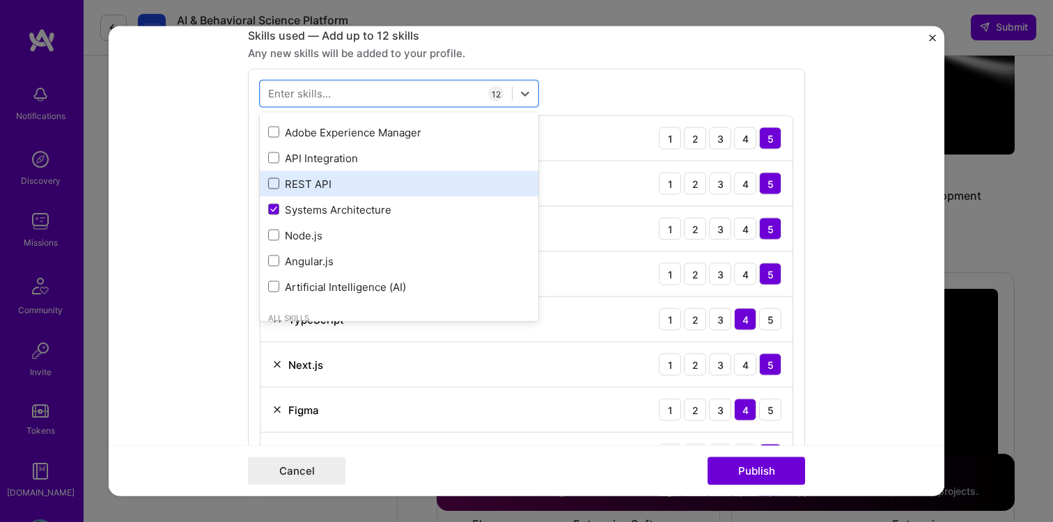
click at [271, 187] on span at bounding box center [273, 183] width 11 height 11
click at [0, 0] on input "checkbox" at bounding box center [0, 0] width 0 height 0
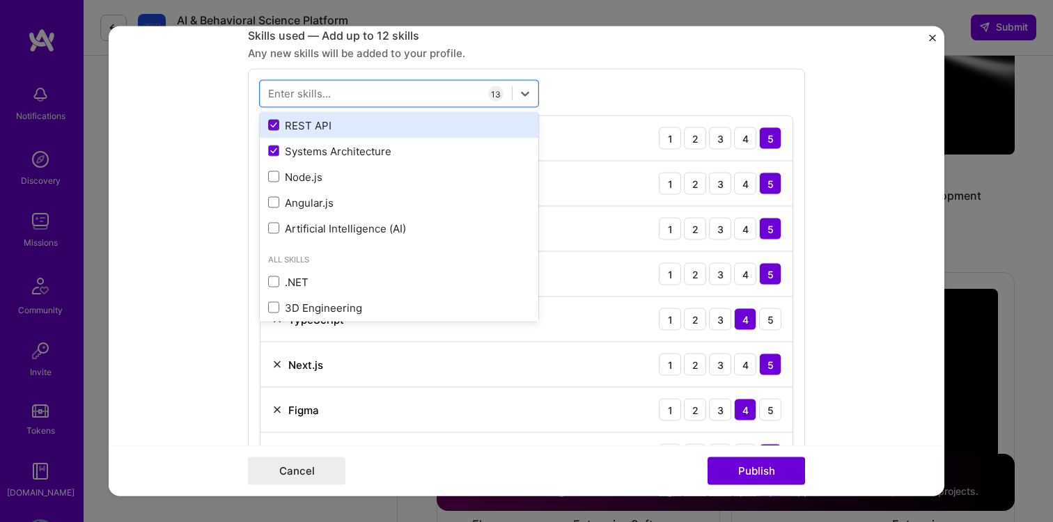
scroll to position [725, 0]
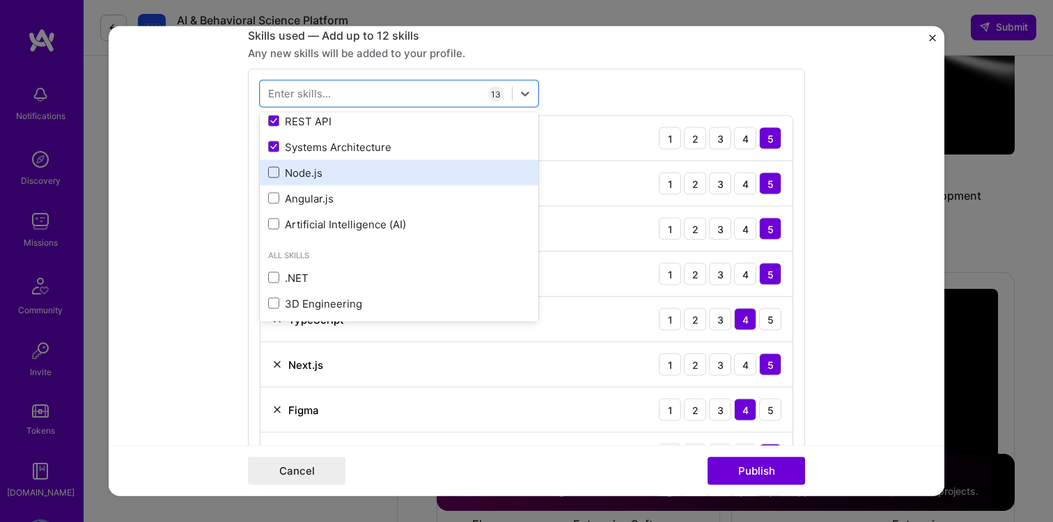
click at [276, 170] on span at bounding box center [273, 172] width 11 height 11
click at [0, 0] on input "checkbox" at bounding box center [0, 0] width 0 height 0
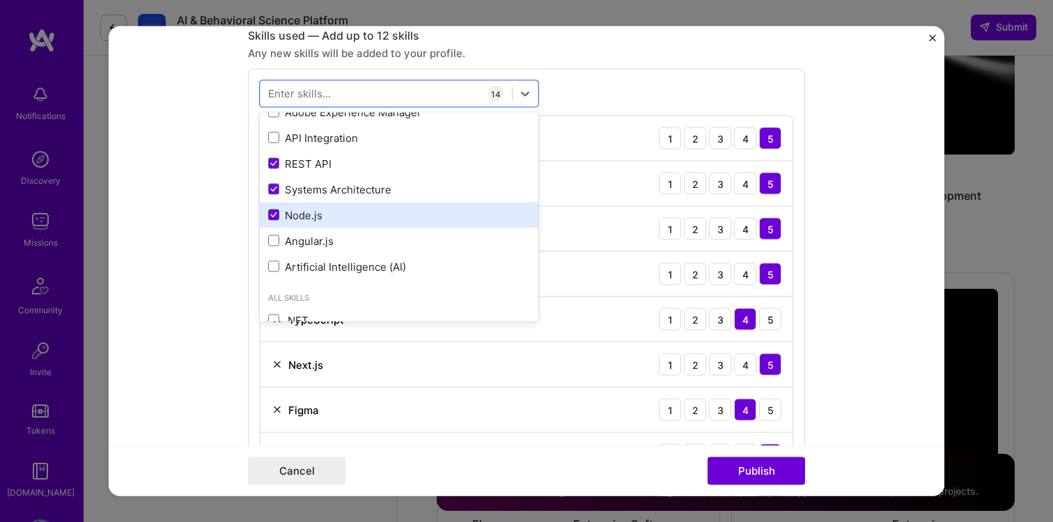
scroll to position [675, 0]
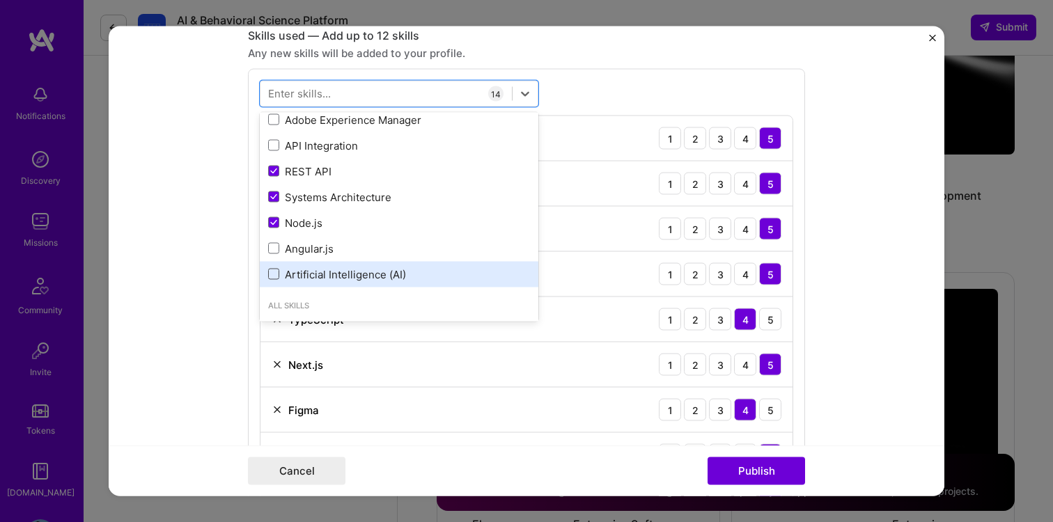
click at [275, 271] on span at bounding box center [273, 274] width 11 height 11
click at [0, 0] on input "checkbox" at bounding box center [0, 0] width 0 height 0
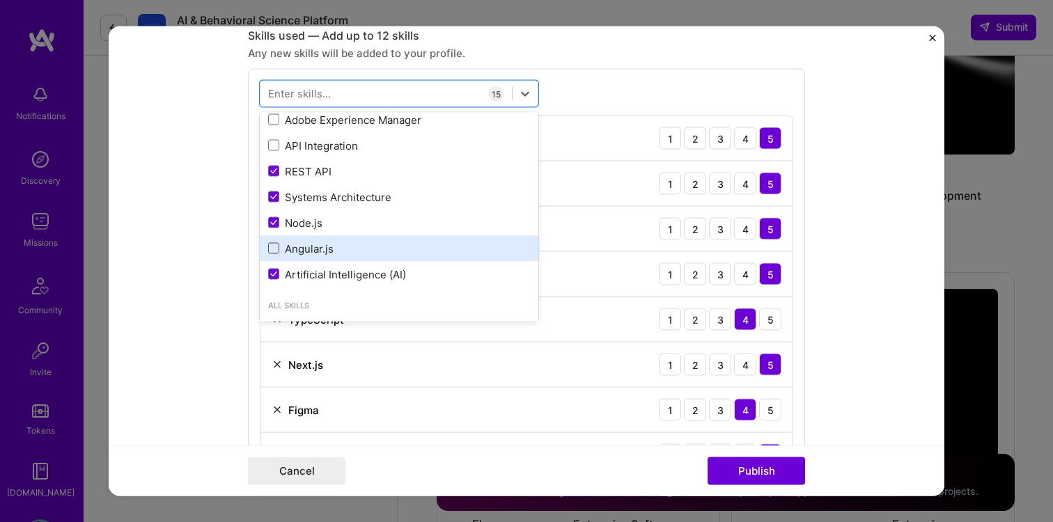
click at [273, 249] on span at bounding box center [273, 248] width 11 height 11
click at [0, 0] on input "checkbox" at bounding box center [0, 0] width 0 height 0
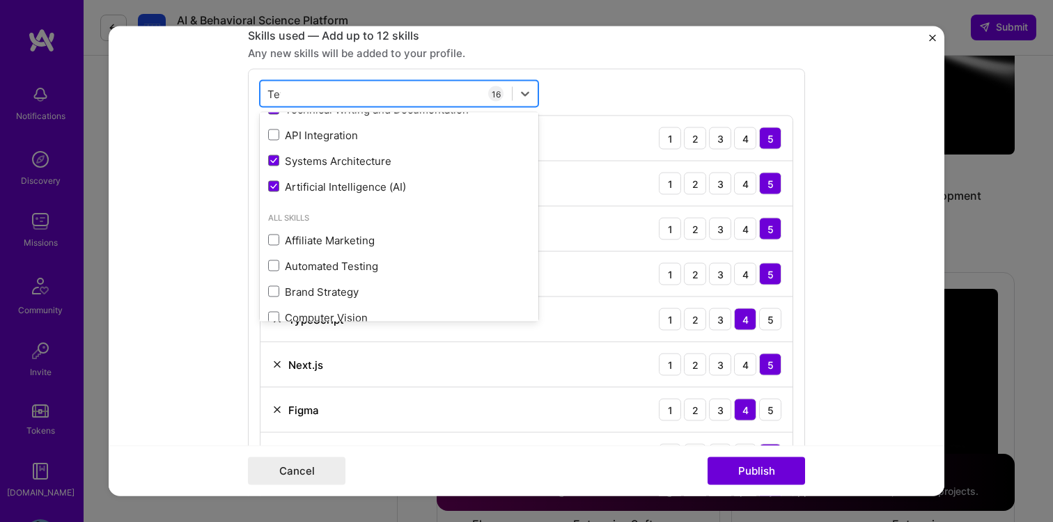
scroll to position [0, 0]
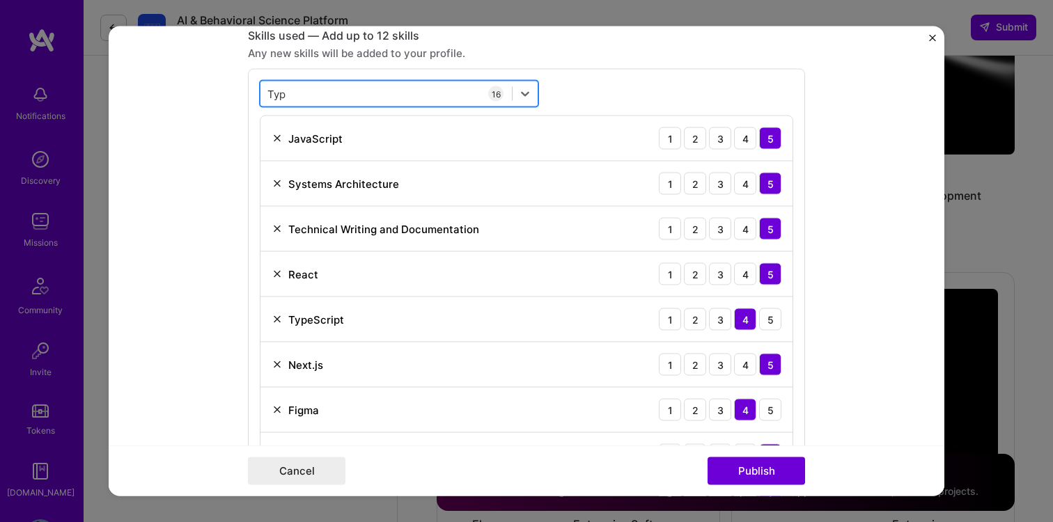
click at [342, 95] on div "Typ Typ" at bounding box center [386, 93] width 251 height 23
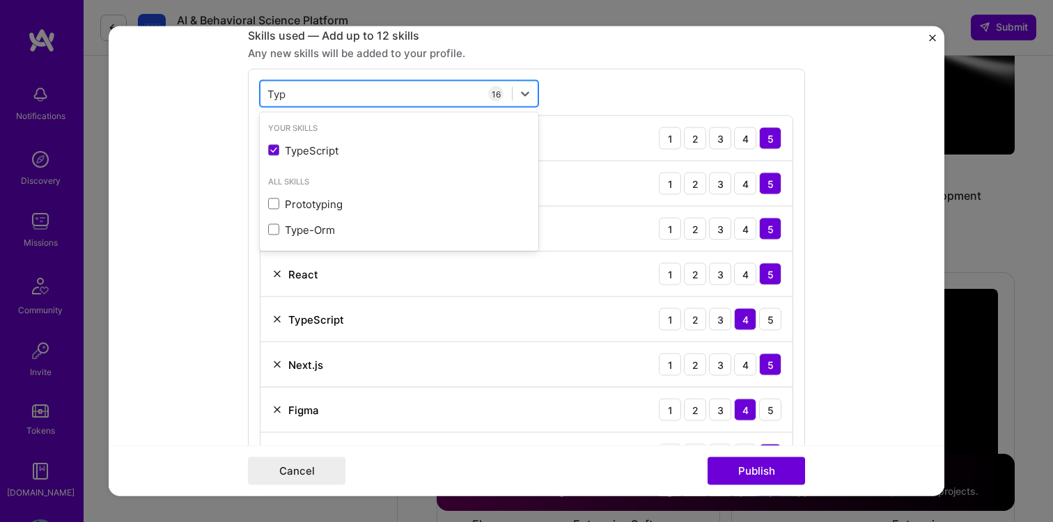
click at [342, 95] on div "Typ Typ" at bounding box center [386, 93] width 251 height 23
type input "T"
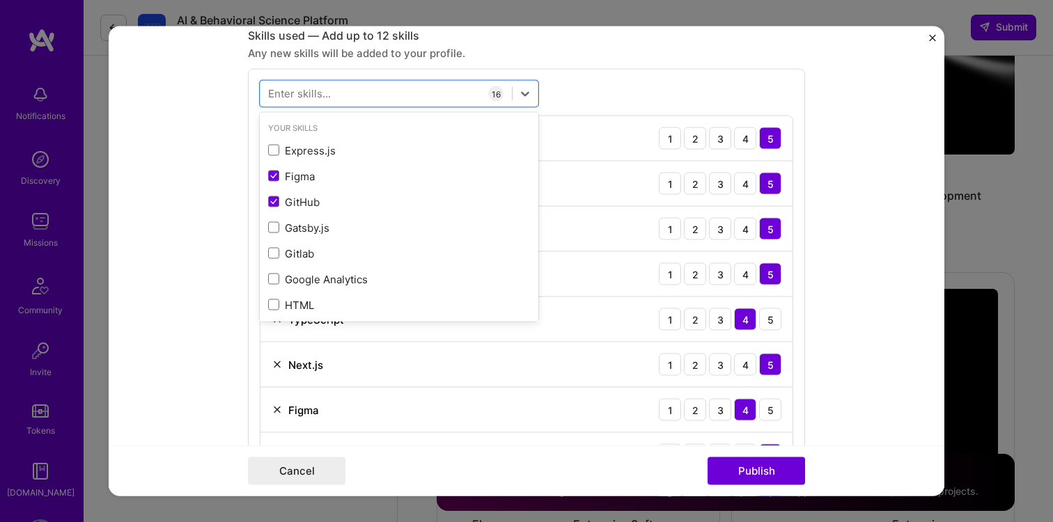
click at [560, 100] on div "option Angular.js, selected. option TypeScript selected, 0 of 2. 378 results av…" at bounding box center [526, 461] width 557 height 784
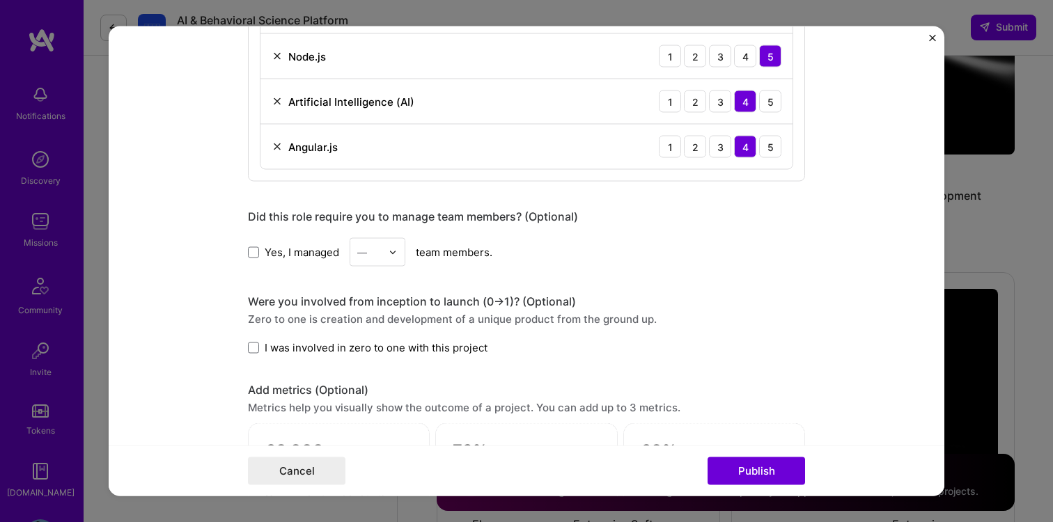
scroll to position [1367, 0]
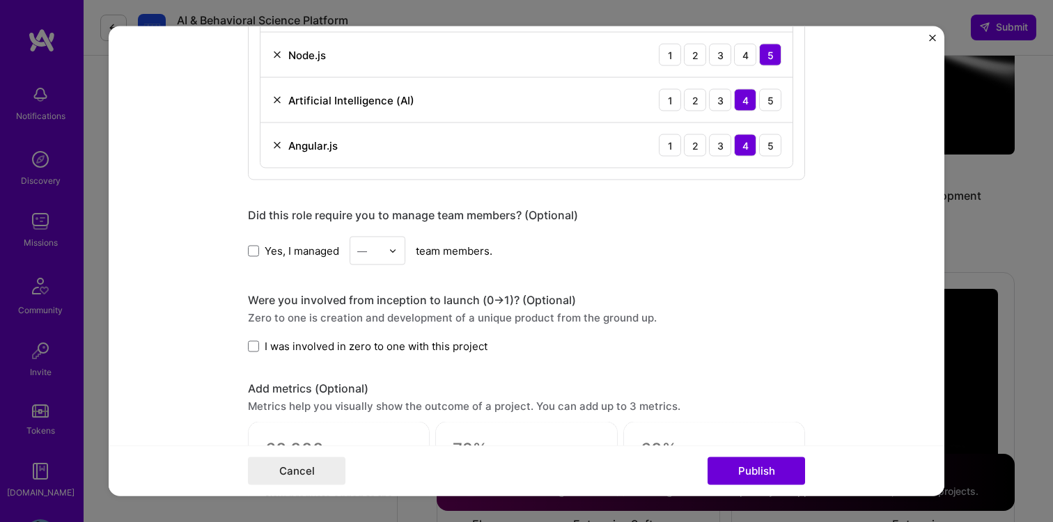
click at [368, 253] on input "text" at bounding box center [369, 251] width 24 height 15
click at [376, 388] on div "10" at bounding box center [377, 390] width 47 height 26
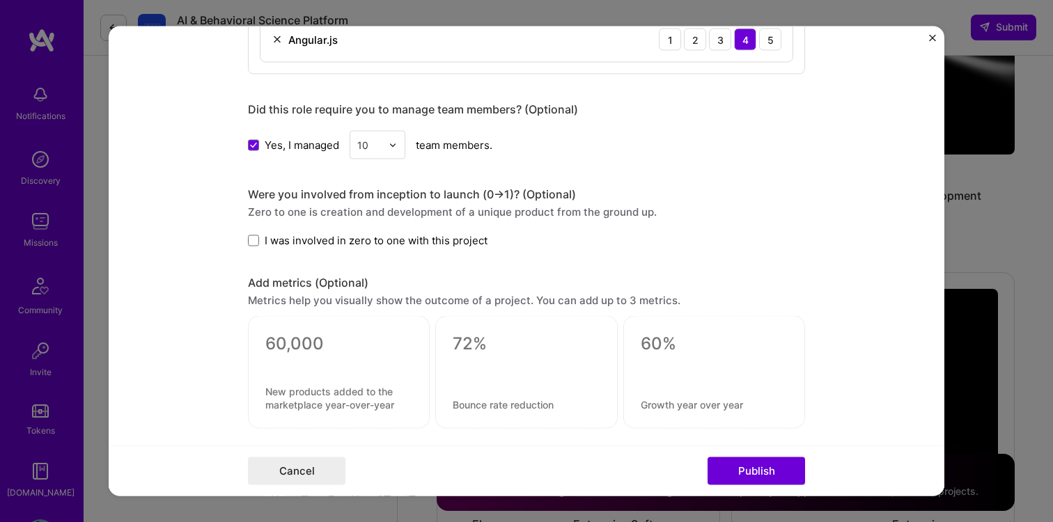
scroll to position [1488, 0]
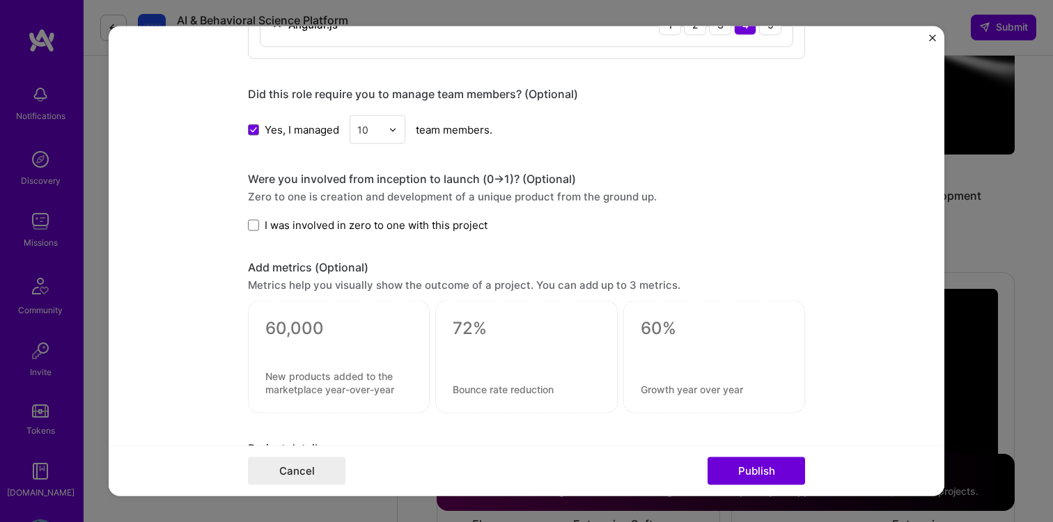
click at [248, 217] on div "Were you involved from inception to launch (0 -> 1)? (Optional) Zero to one is …" at bounding box center [526, 202] width 557 height 61
click at [252, 220] on span at bounding box center [253, 224] width 11 height 11
click at [0, 0] on input "I was involved in zero to one with this project" at bounding box center [0, 0] width 0 height 0
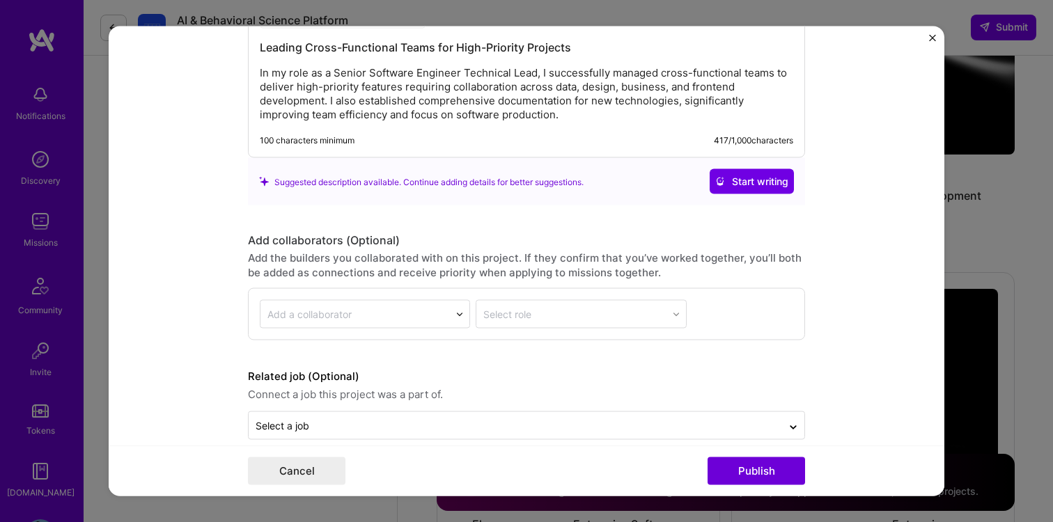
scroll to position [1976, 0]
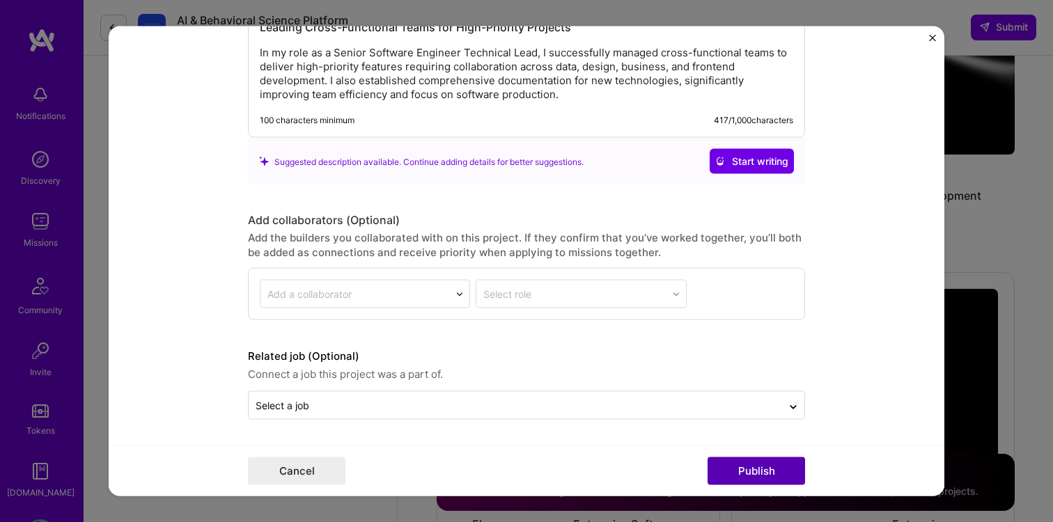
click at [774, 481] on button "Publish" at bounding box center [757, 472] width 98 height 28
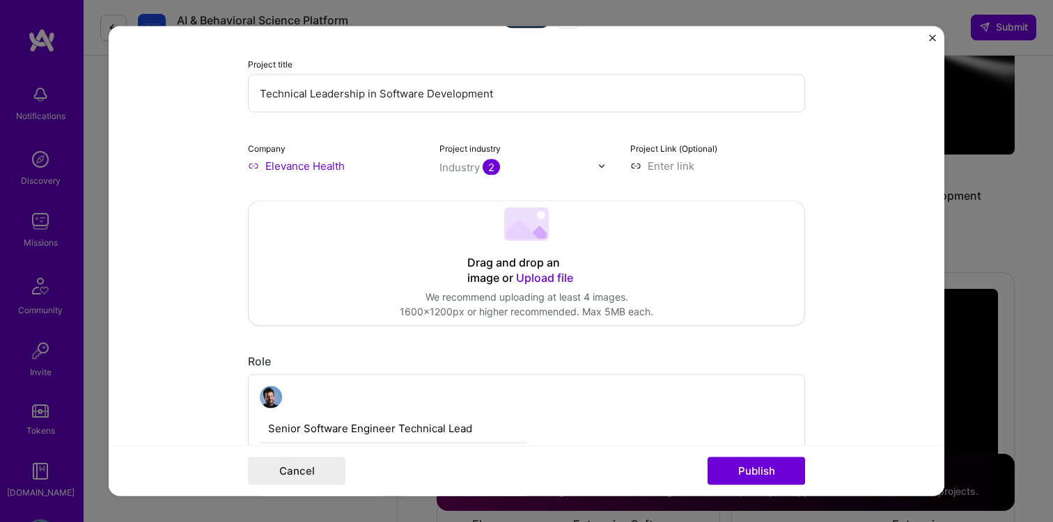
scroll to position [0, 0]
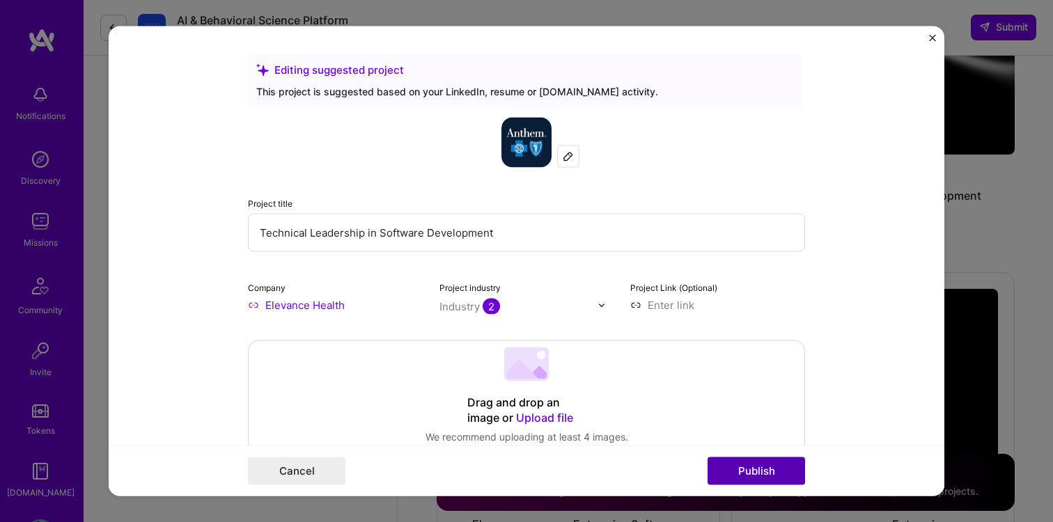
click at [744, 469] on button "Publish" at bounding box center [757, 472] width 98 height 28
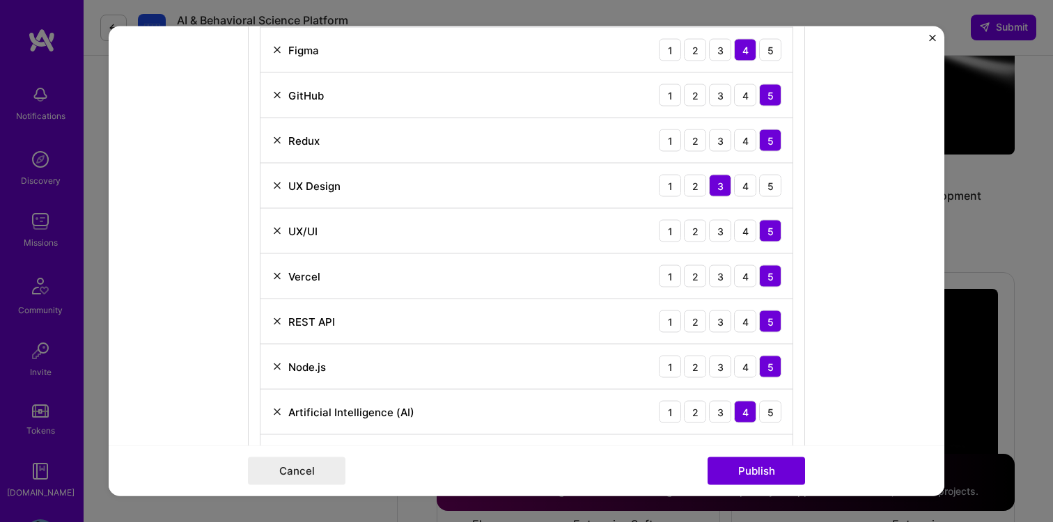
scroll to position [1070, 0]
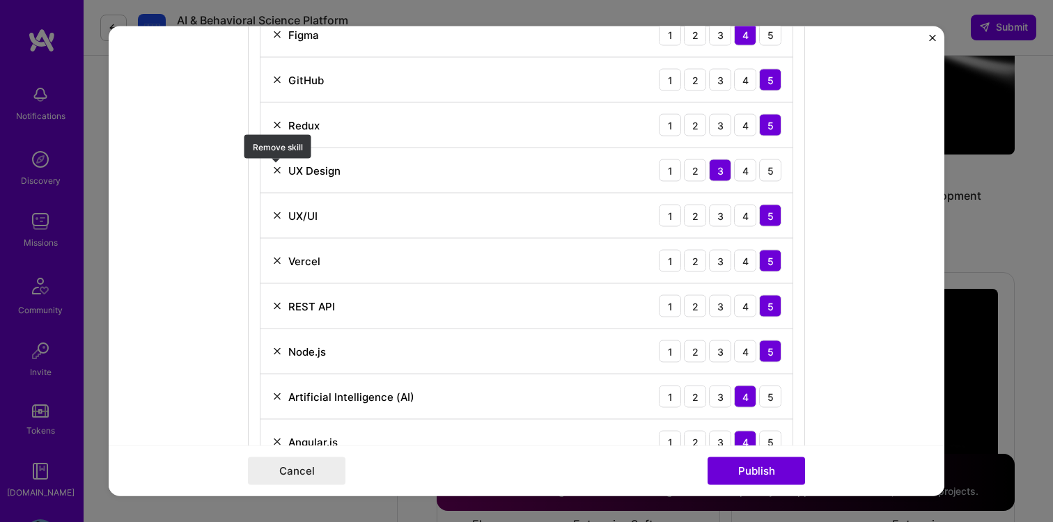
click at [272, 166] on img at bounding box center [277, 170] width 11 height 11
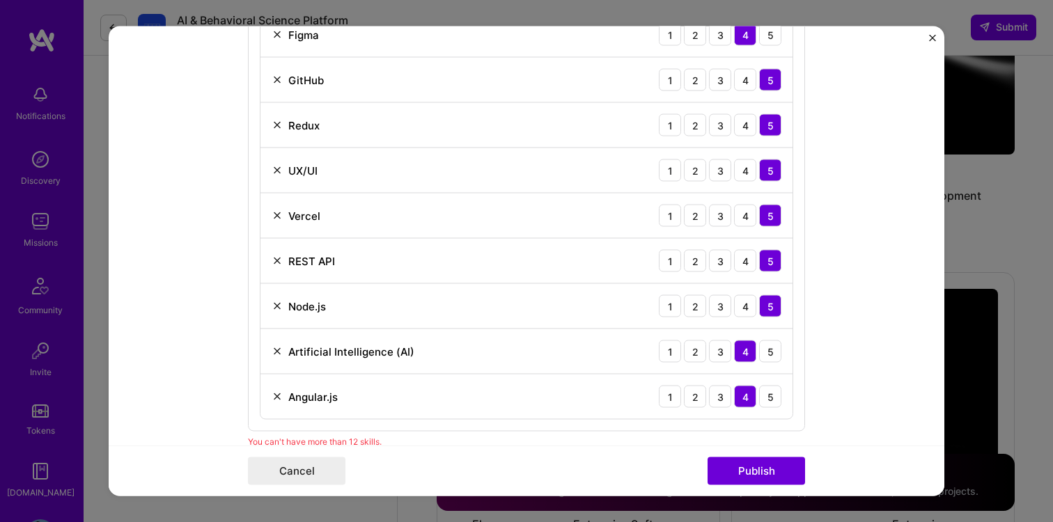
scroll to position [1096, 0]
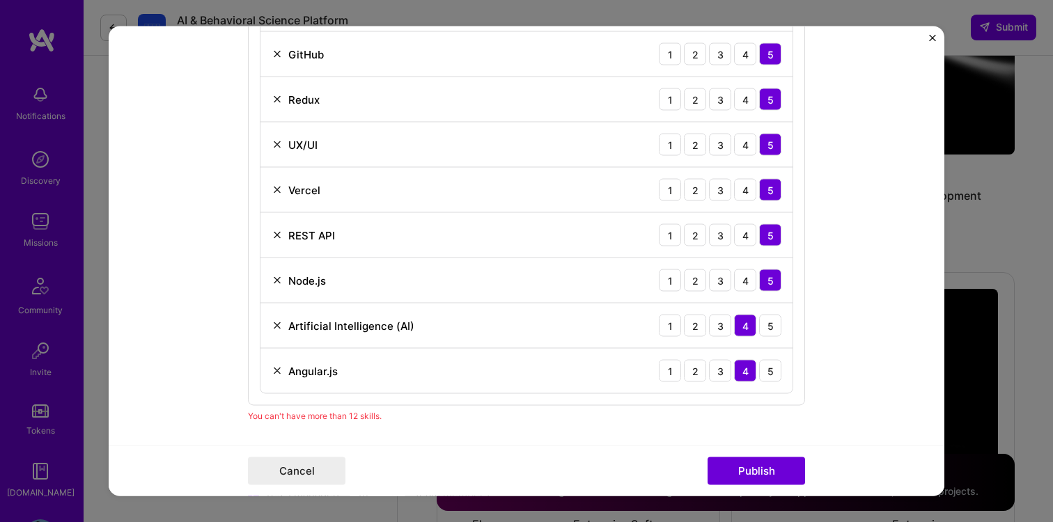
click at [270, 371] on div "Angular.js 1 2 3 4 5" at bounding box center [527, 371] width 532 height 45
click at [281, 363] on div "Angular.js 1 2 3 4 5" at bounding box center [527, 371] width 532 height 45
click at [278, 284] on img at bounding box center [277, 280] width 11 height 11
click at [277, 371] on img at bounding box center [277, 371] width 11 height 11
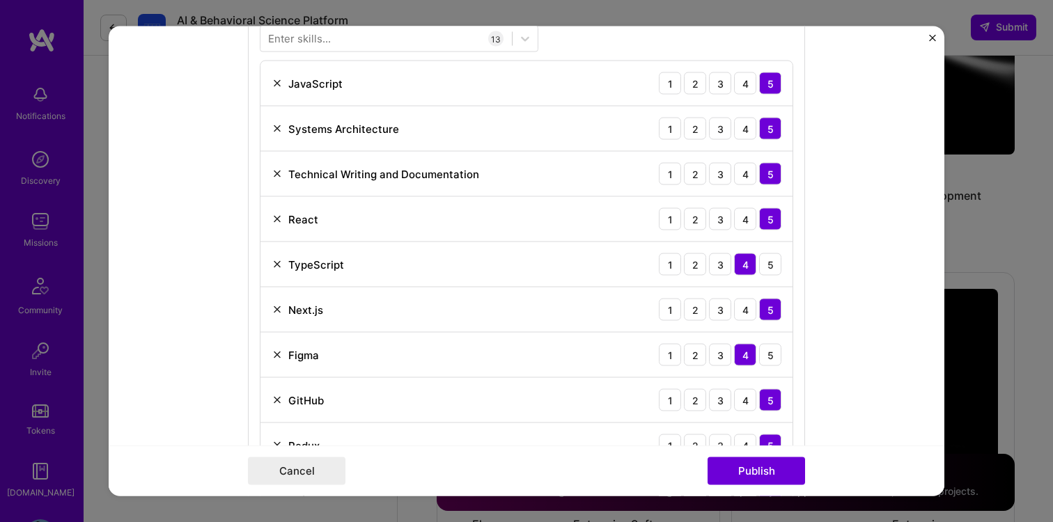
scroll to position [754, 0]
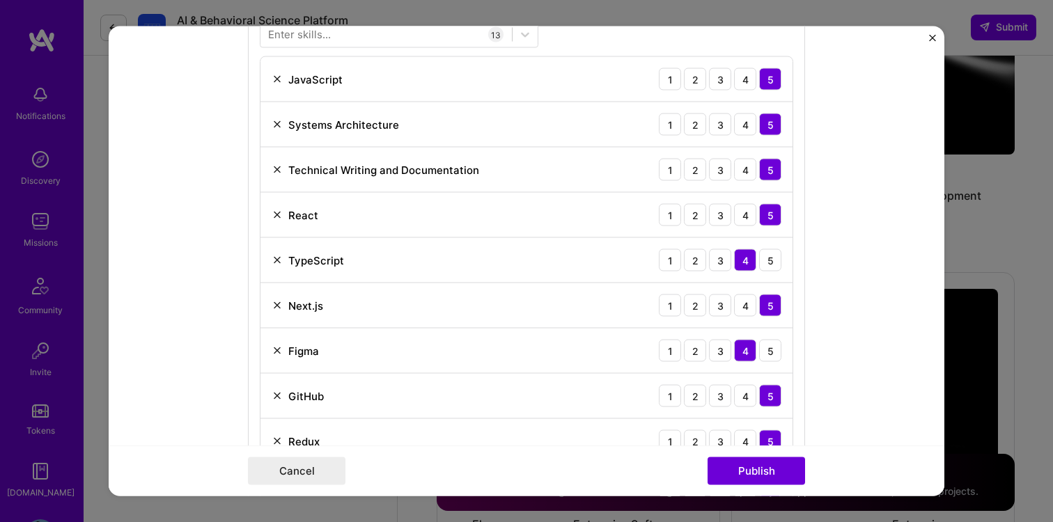
click at [278, 171] on img at bounding box center [277, 169] width 11 height 11
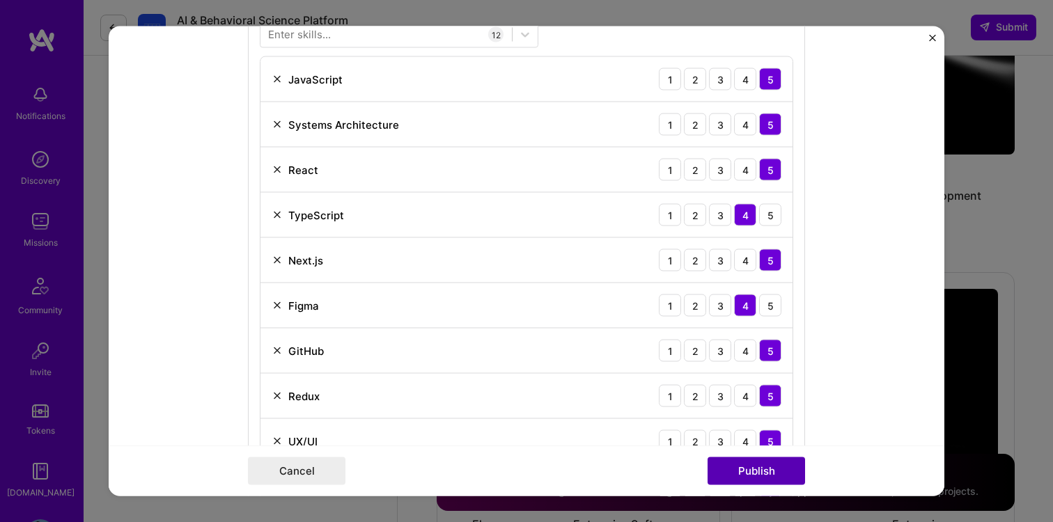
click at [745, 476] on button "Publish" at bounding box center [757, 472] width 98 height 28
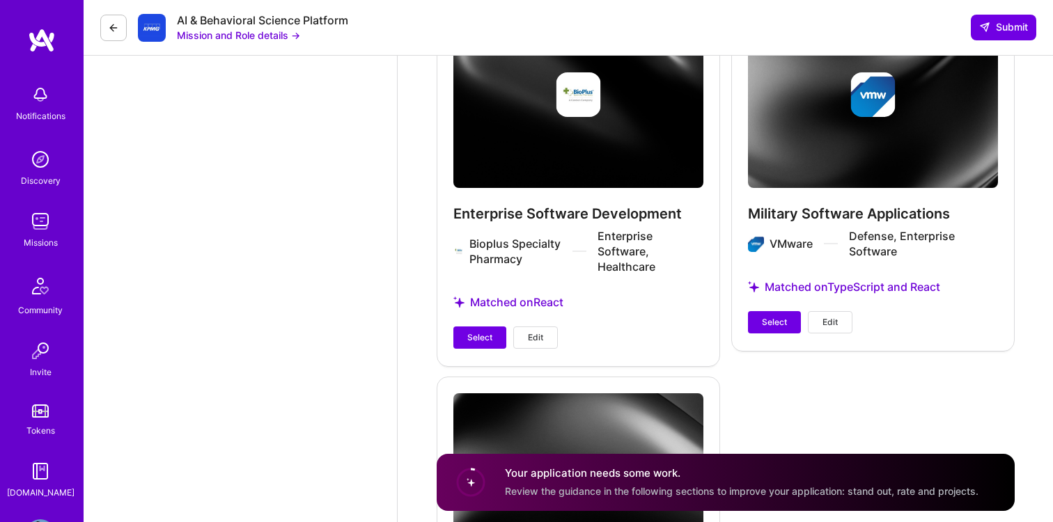
scroll to position [2525, 0]
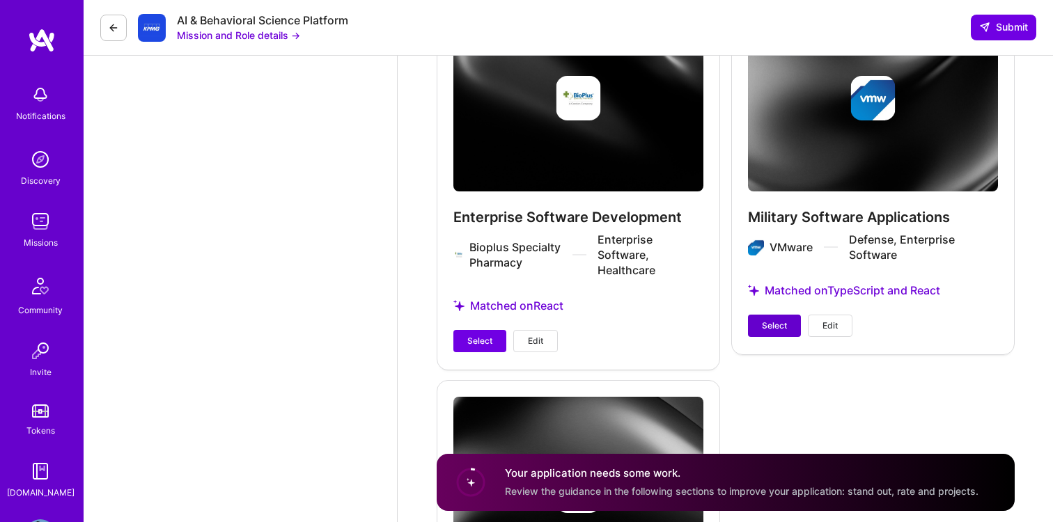
click at [773, 322] on span "Select" at bounding box center [774, 326] width 25 height 13
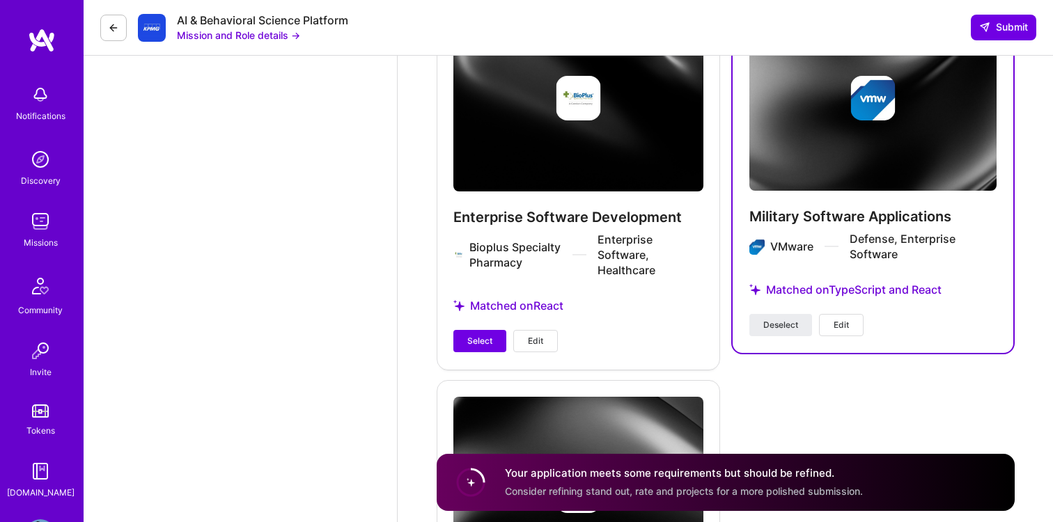
click at [991, 9] on div "AI & Behavioral Science Platform Mission and Role details → Submit" at bounding box center [569, 28] width 970 height 56
click at [995, 28] on span "Submit" at bounding box center [1003, 27] width 49 height 14
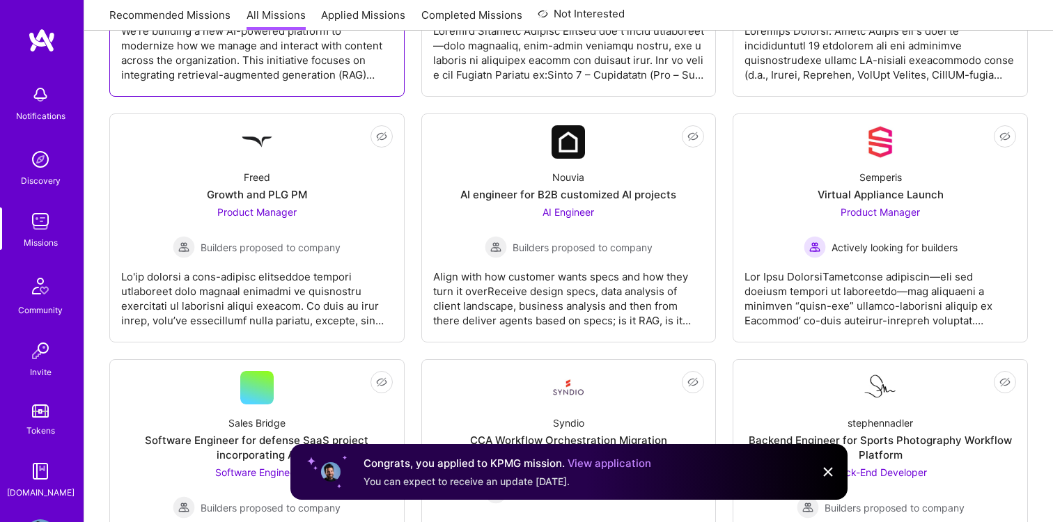
scroll to position [1455, 0]
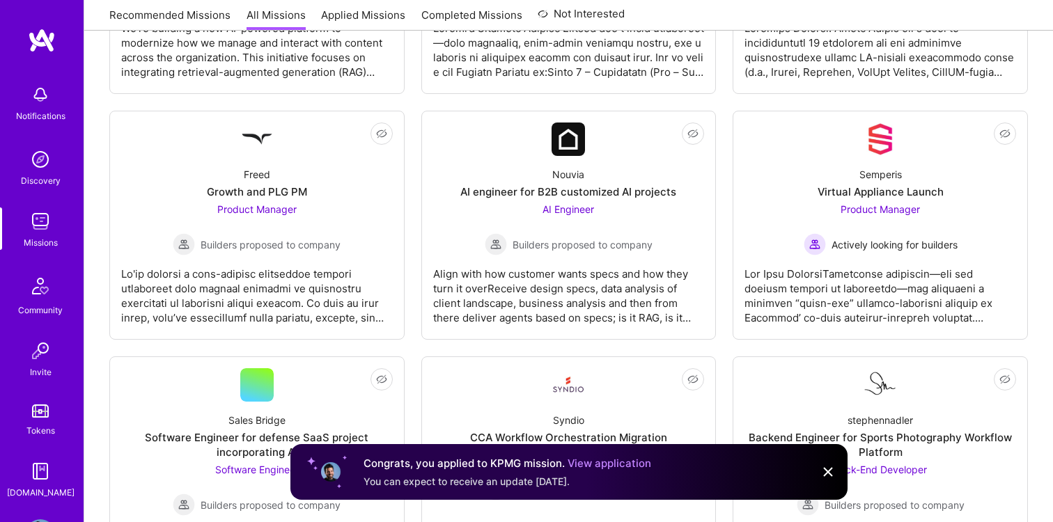
click at [48, 230] on img at bounding box center [40, 222] width 28 height 28
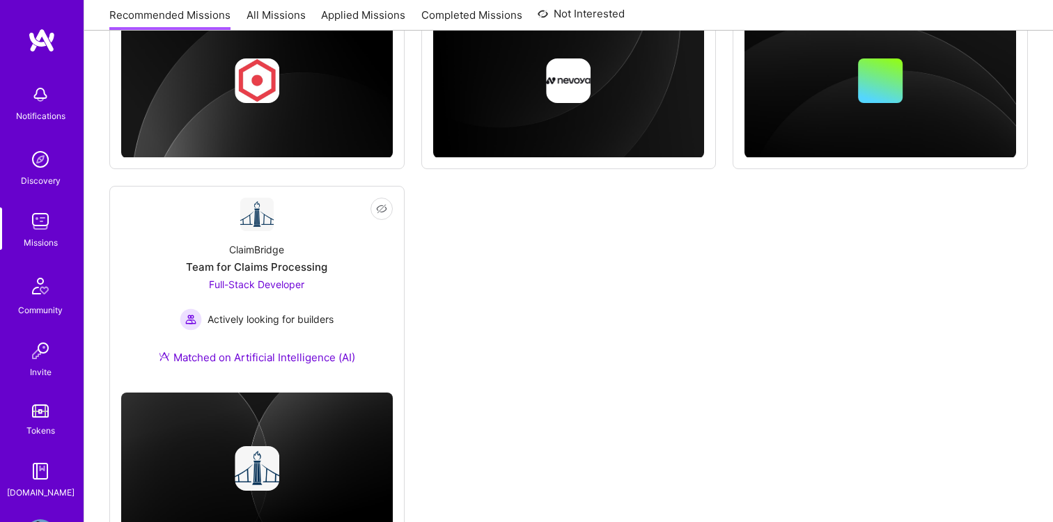
scroll to position [749, 0]
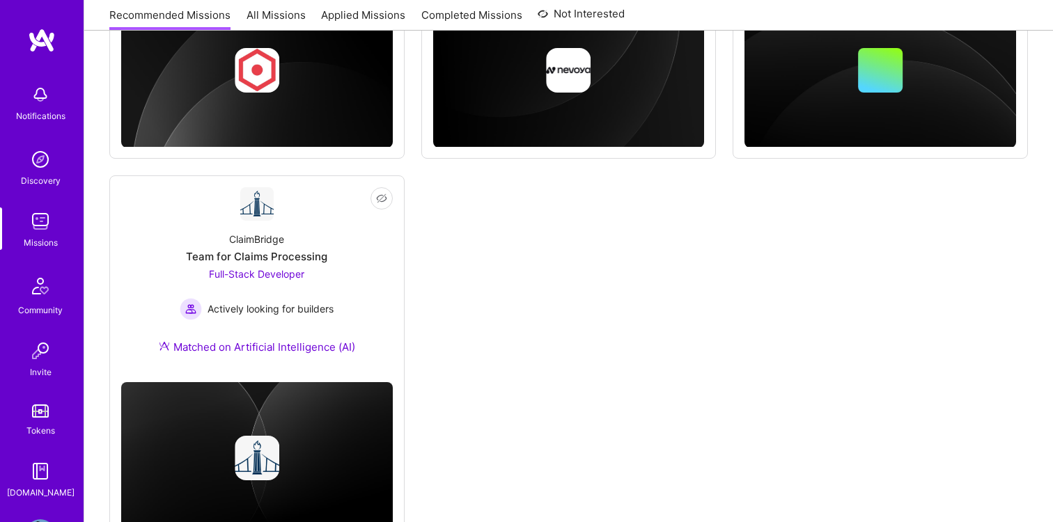
click at [42, 104] on img at bounding box center [40, 95] width 28 height 28
click at [43, 174] on div "Discovery" at bounding box center [41, 180] width 40 height 15
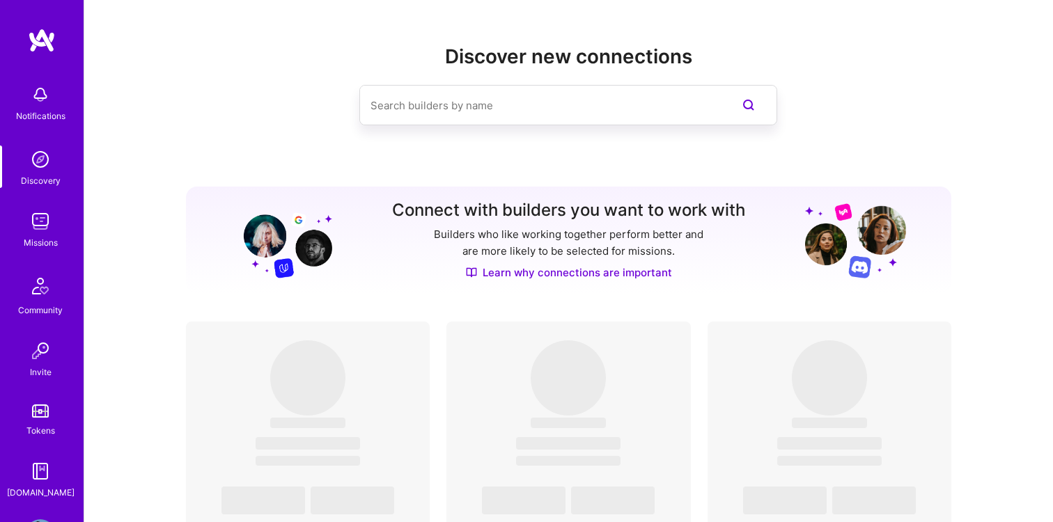
scroll to position [53, 0]
